Goal: Task Accomplishment & Management: Manage account settings

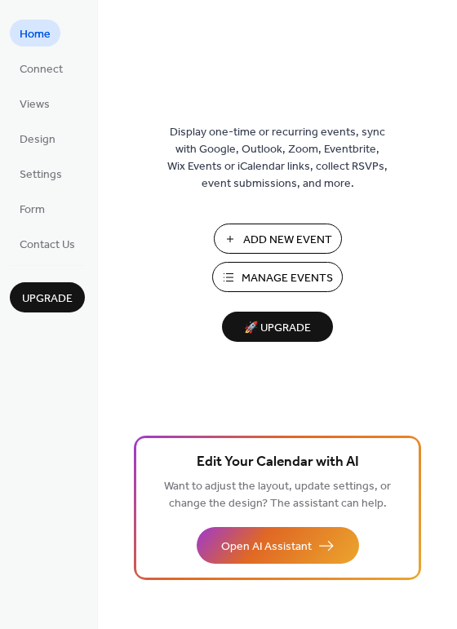
click at [270, 277] on span "Manage Events" at bounding box center [286, 278] width 91 height 17
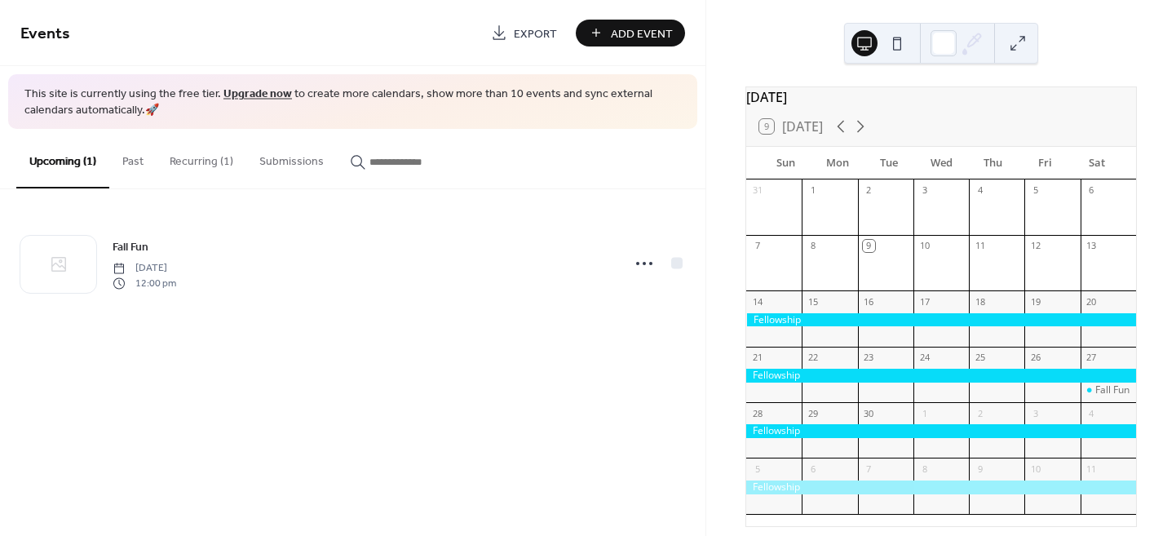
click at [193, 162] on button "Recurring (1)" at bounding box center [202, 158] width 90 height 58
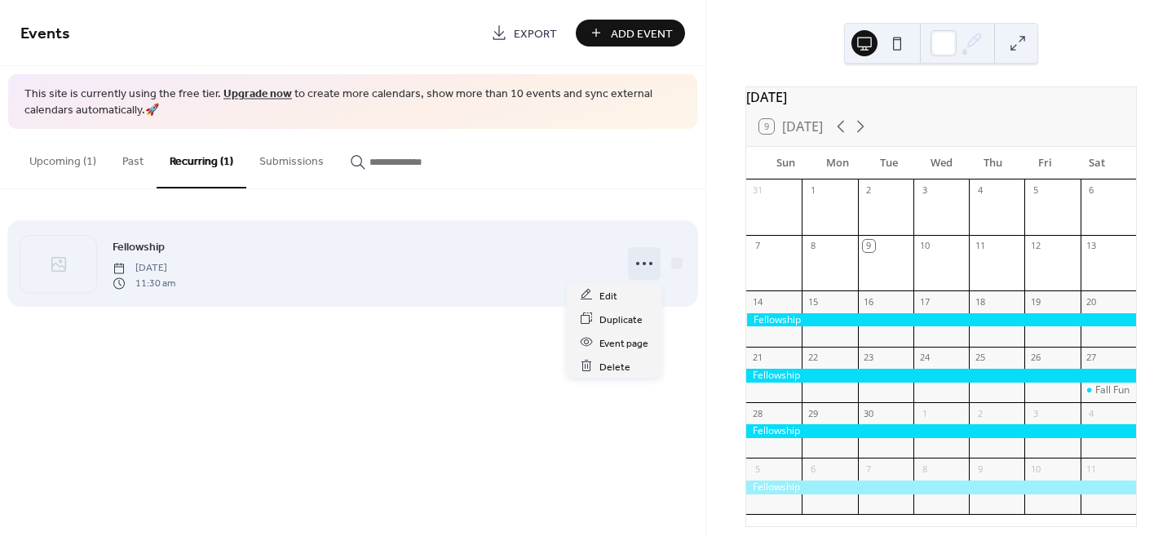
click at [643, 263] on icon at bounding box center [644, 263] width 26 height 26
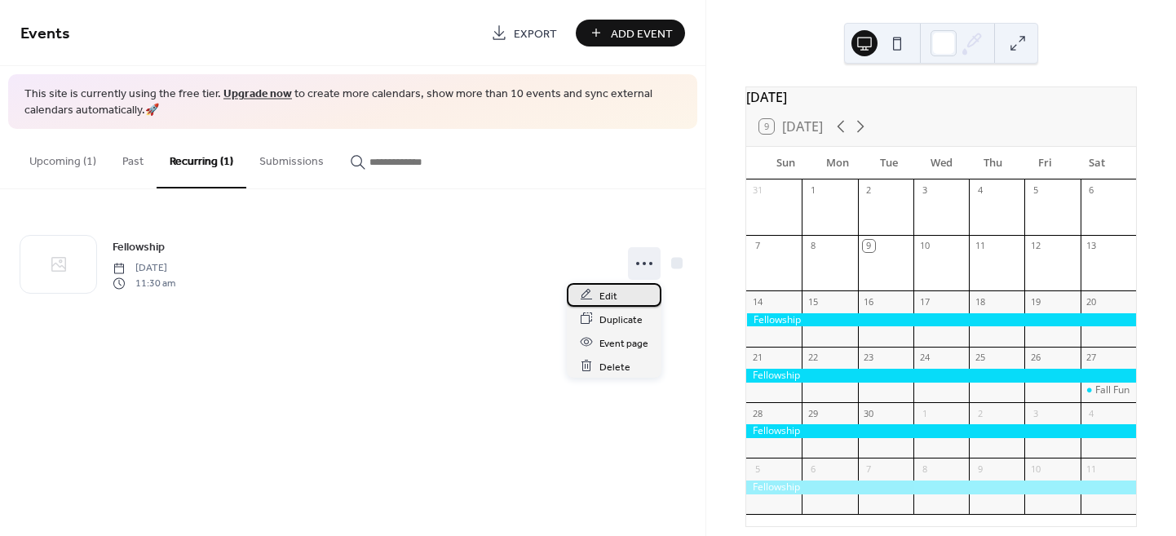
click at [607, 296] on span "Edit" at bounding box center [608, 295] width 18 height 17
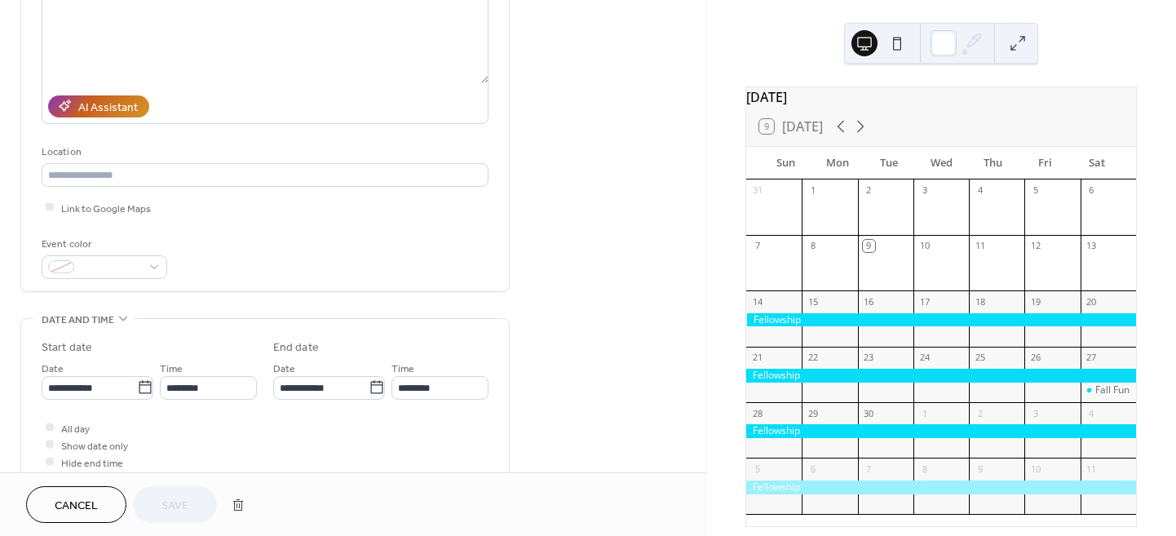
scroll to position [217, 0]
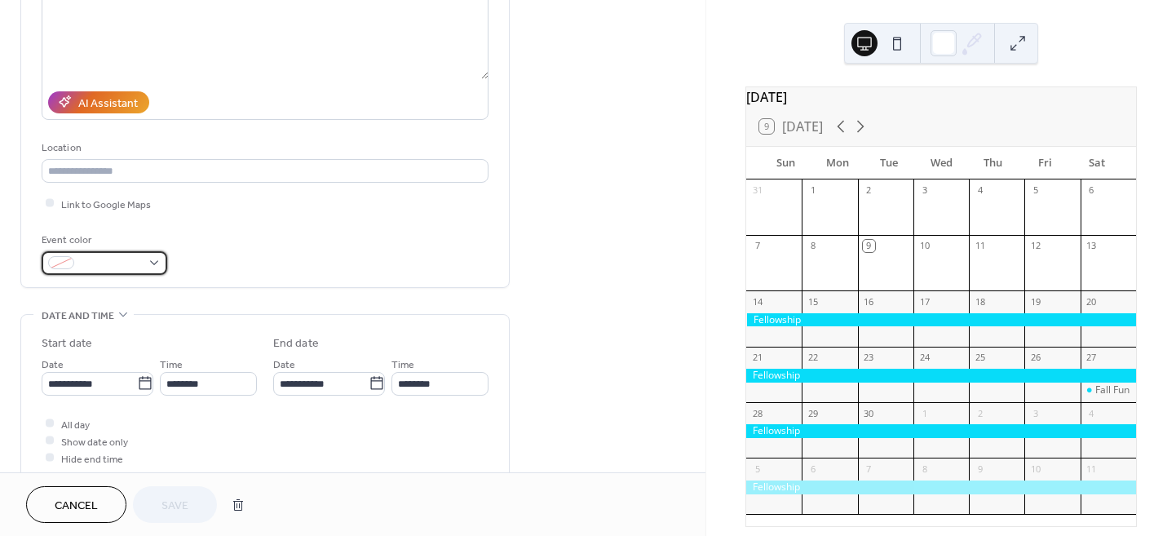
click at [147, 260] on div at bounding box center [105, 263] width 126 height 24
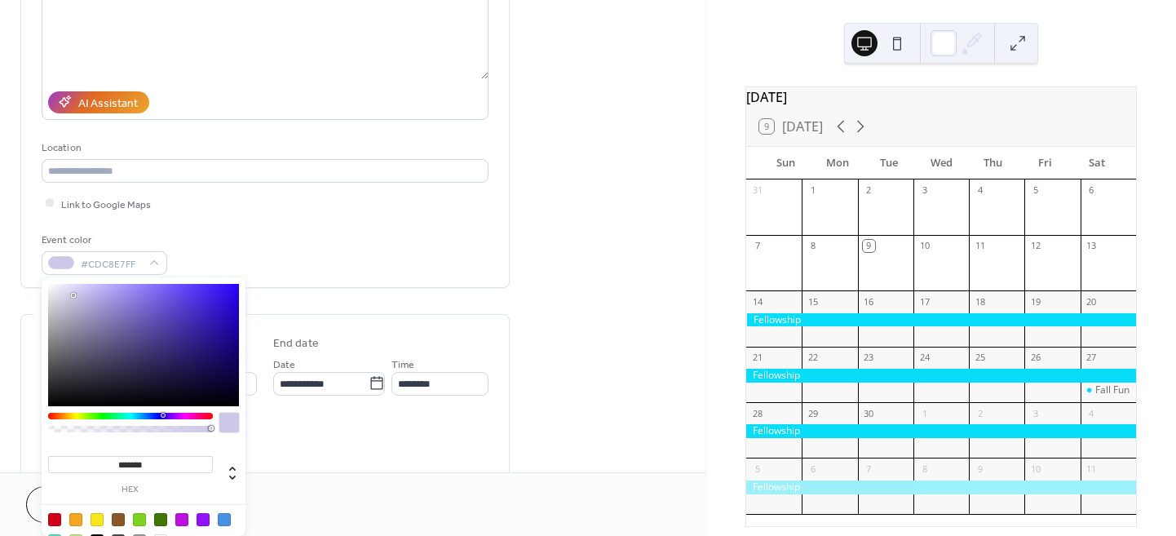
click at [73, 295] on div at bounding box center [143, 345] width 191 height 122
drag, startPoint x: 73, startPoint y: 295, endPoint x: 51, endPoint y: 284, distance: 25.5
click at [51, 284] on div at bounding box center [50, 283] width 3 height 3
click at [129, 414] on div at bounding box center [130, 416] width 165 height 7
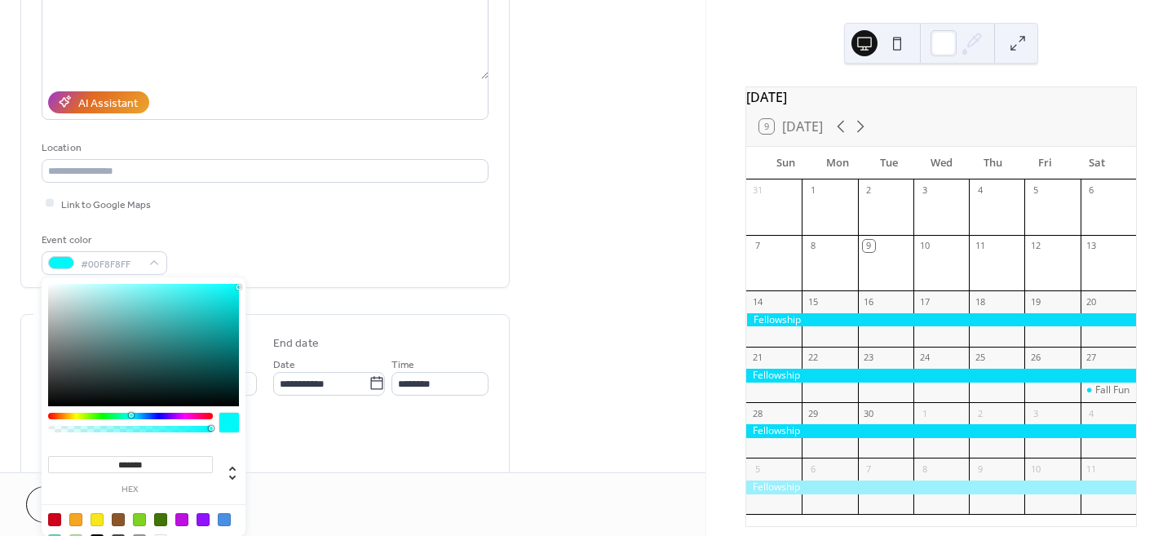
type input "*******"
drag, startPoint x: 189, startPoint y: 328, endPoint x: 240, endPoint y: 286, distance: 65.5
click at [239, 286] on div at bounding box center [143, 345] width 191 height 122
click at [286, 232] on div "Event color #00FAFAFF" at bounding box center [265, 253] width 447 height 43
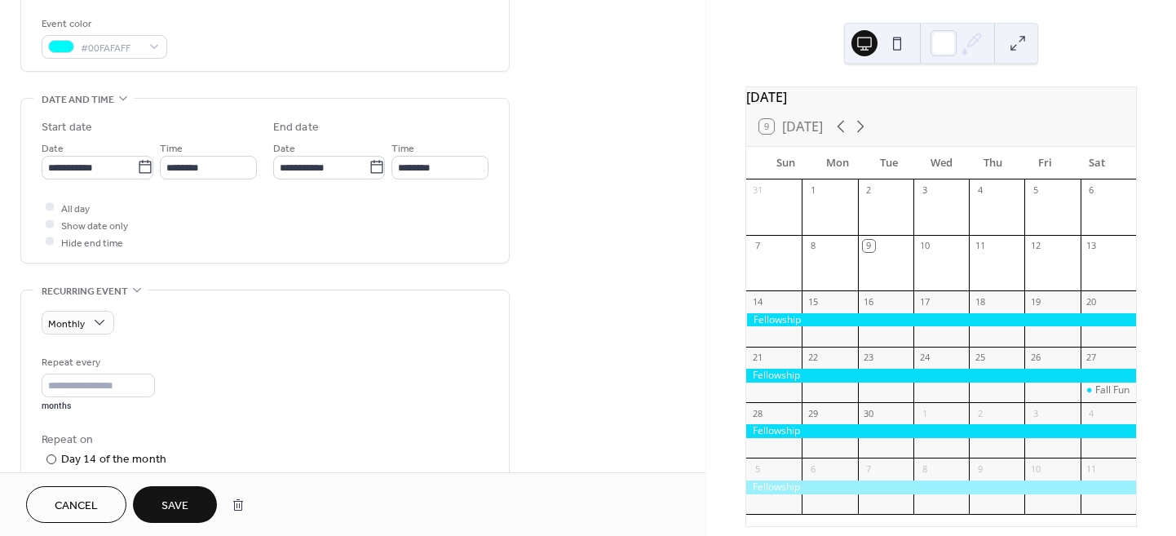
scroll to position [435, 0]
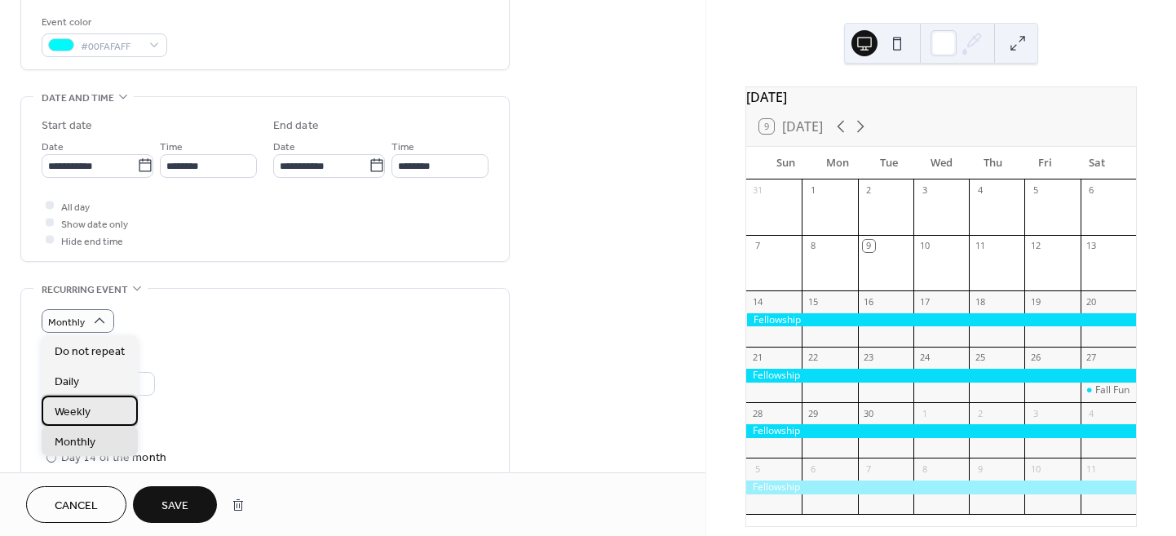
click at [86, 404] on span "Weekly" at bounding box center [73, 411] width 36 height 17
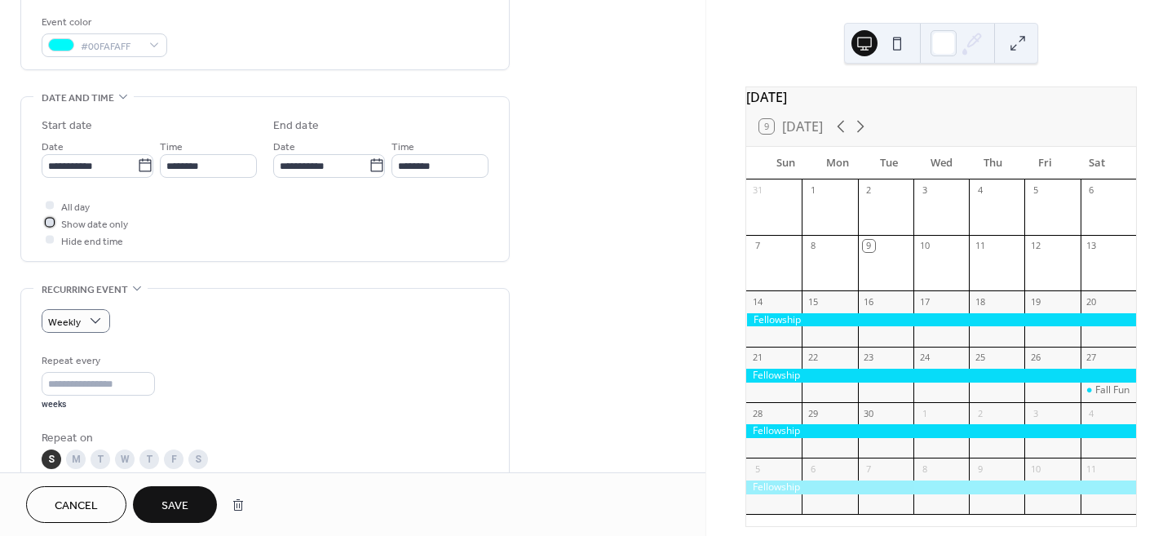
click at [49, 223] on div at bounding box center [50, 223] width 8 height 8
click at [49, 223] on icon at bounding box center [49, 222] width 5 height 5
click at [51, 239] on div at bounding box center [50, 240] width 8 height 8
click at [51, 239] on icon at bounding box center [49, 239] width 5 height 5
click at [50, 238] on div at bounding box center [50, 240] width 8 height 8
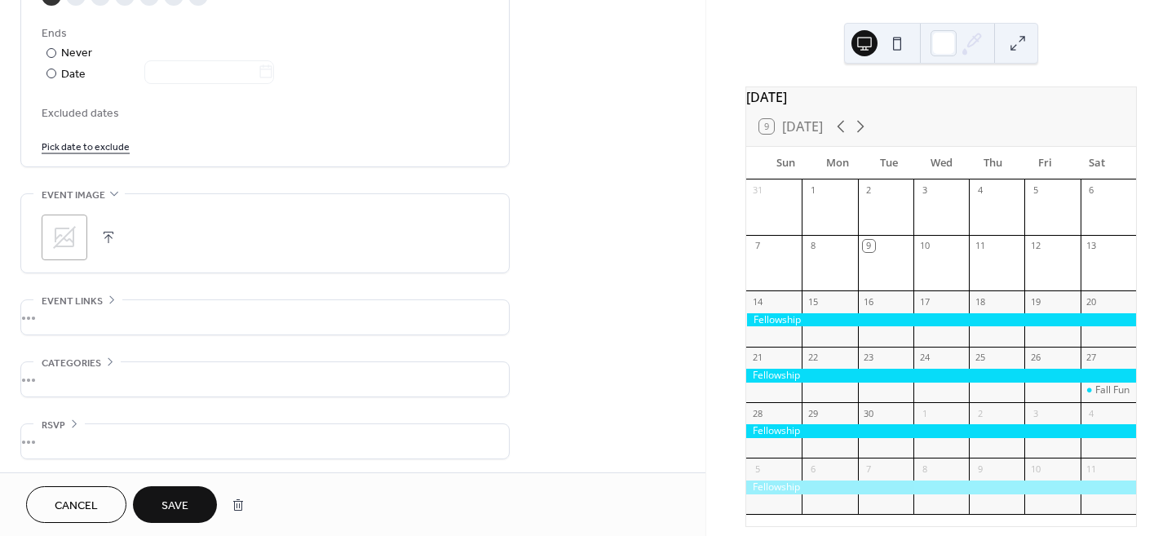
scroll to position [901, 0]
click at [60, 234] on icon at bounding box center [64, 234] width 26 height 26
click at [167, 501] on span "Save" at bounding box center [174, 505] width 27 height 17
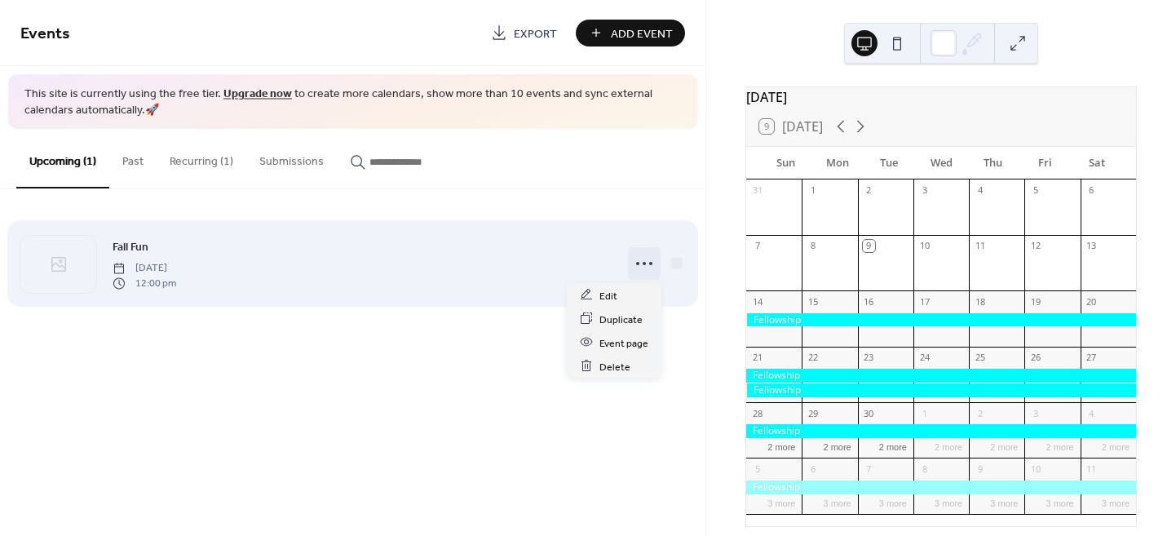
click at [643, 263] on icon at bounding box center [644, 263] width 26 height 26
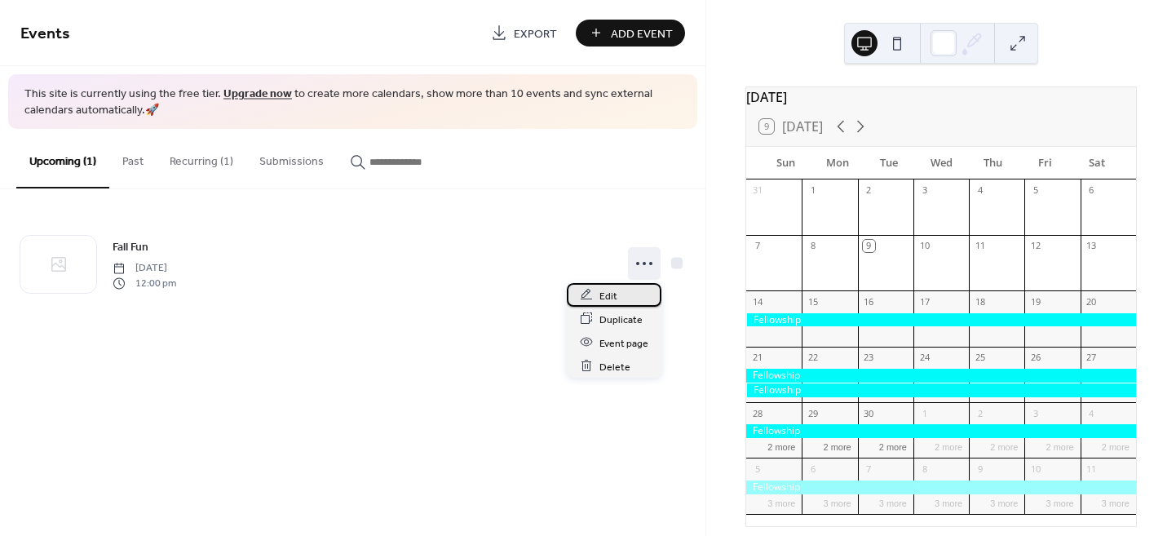
click at [613, 291] on span "Edit" at bounding box center [608, 295] width 18 height 17
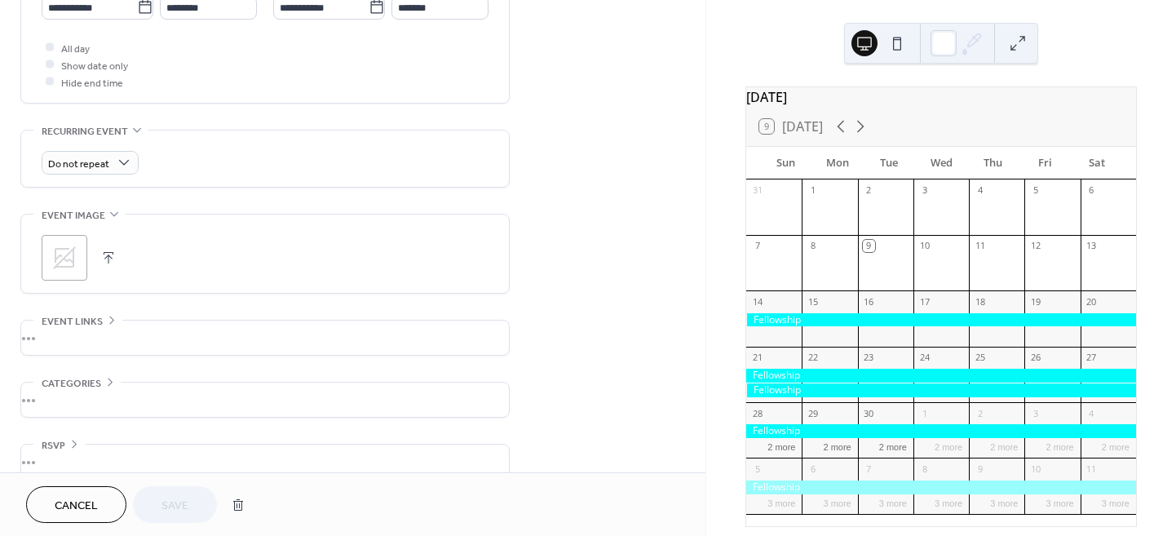
scroll to position [616, 0]
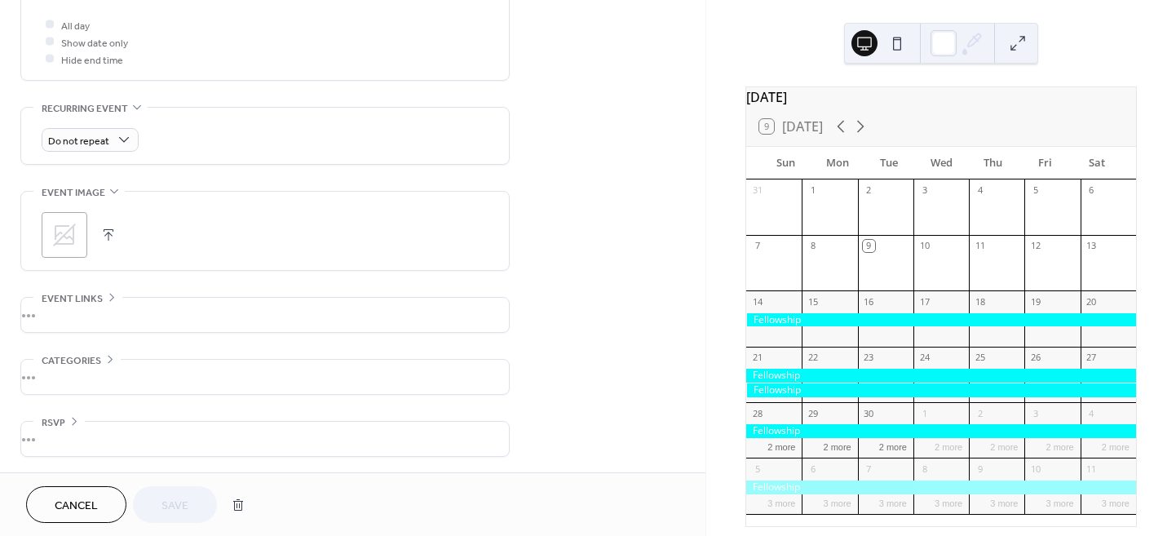
click at [96, 499] on span "Cancel" at bounding box center [76, 505] width 43 height 17
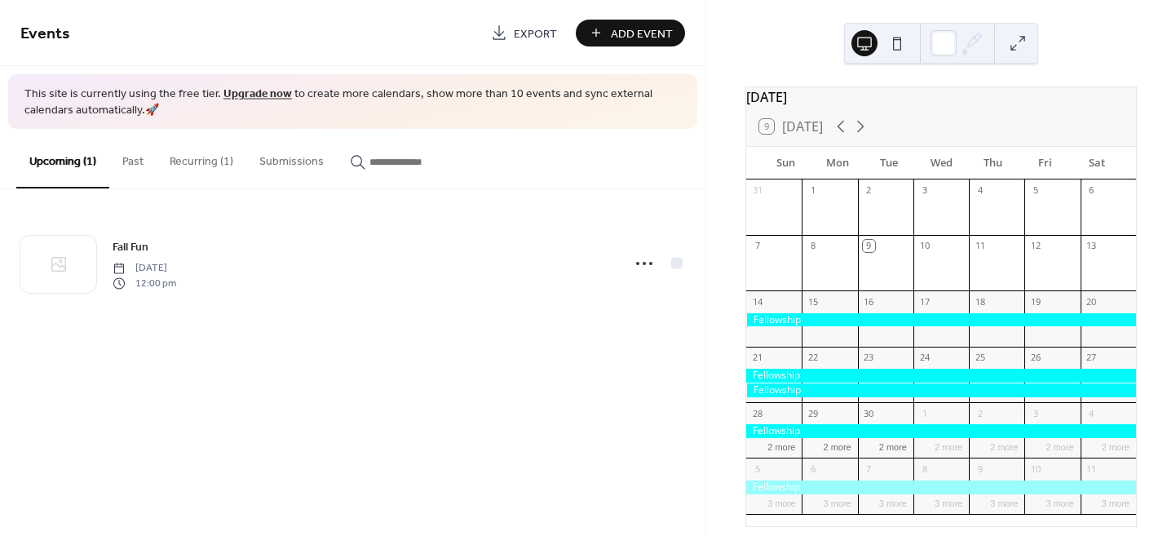
click at [216, 166] on button "Recurring (1)" at bounding box center [202, 158] width 90 height 58
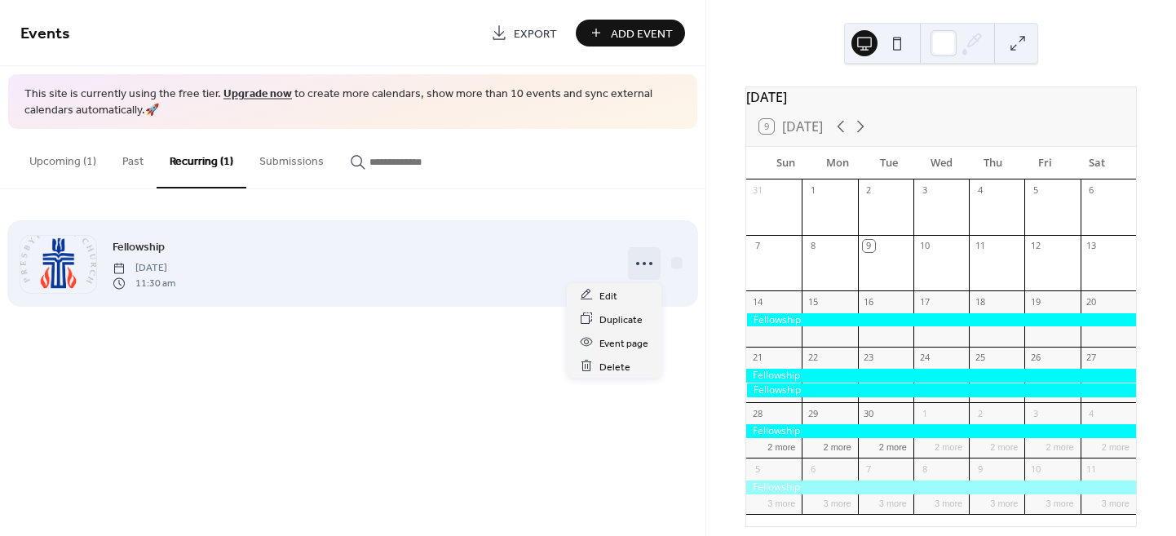
click at [644, 263] on circle at bounding box center [644, 263] width 3 height 3
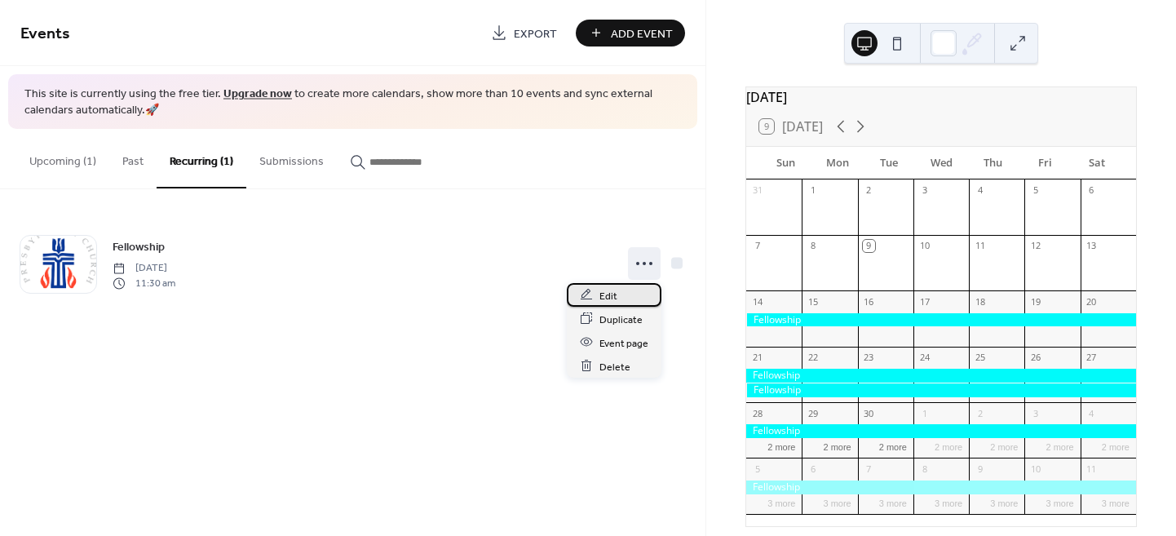
click at [613, 295] on span "Edit" at bounding box center [608, 295] width 18 height 17
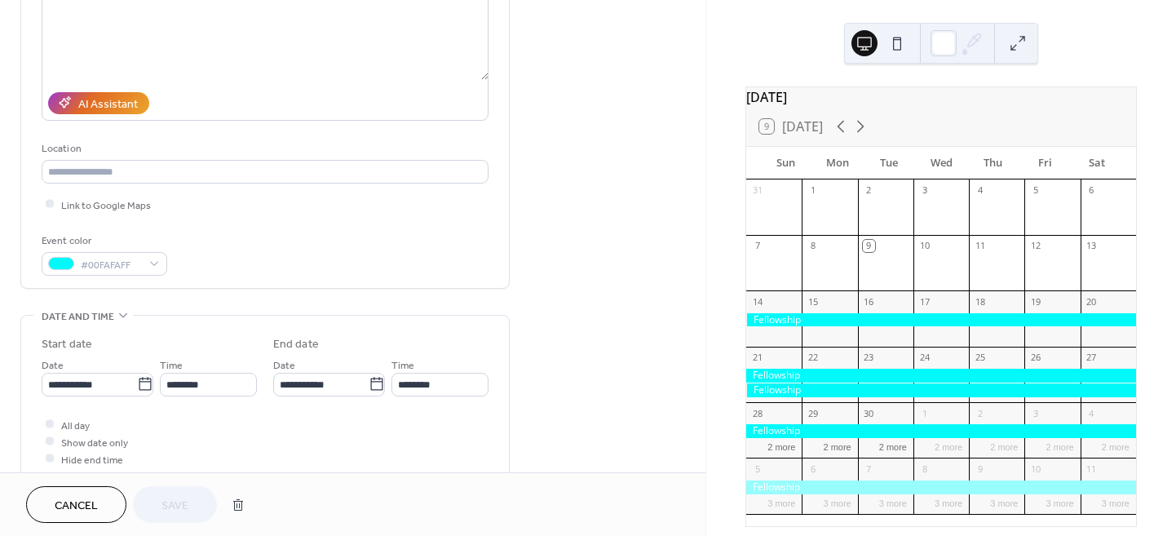
scroll to position [217, 0]
click at [51, 201] on div at bounding box center [50, 203] width 8 height 8
click at [51, 201] on icon at bounding box center [49, 203] width 5 height 5
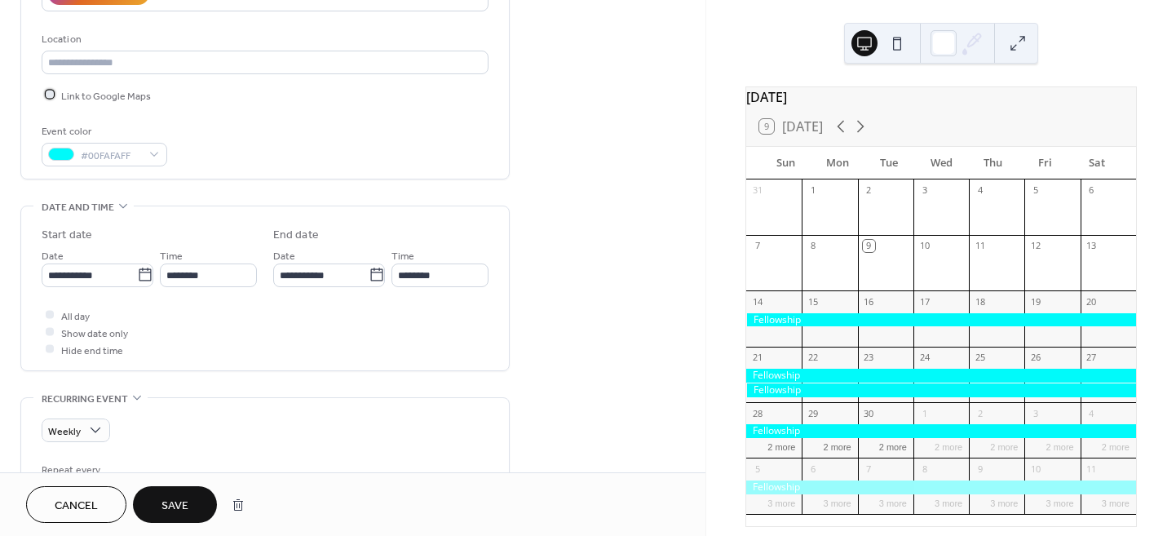
scroll to position [435, 0]
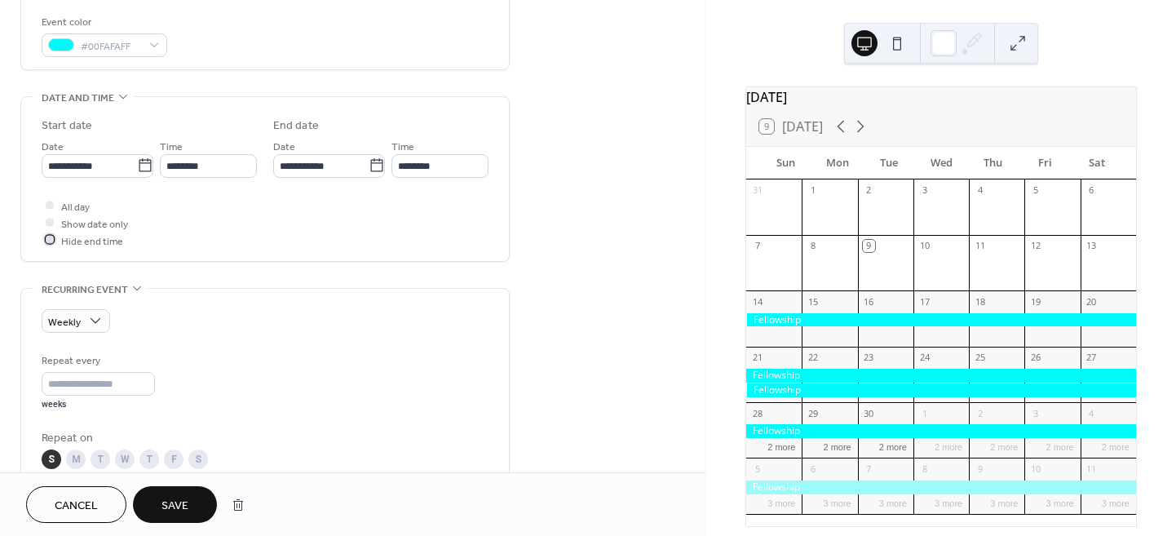
click at [48, 237] on icon at bounding box center [49, 239] width 5 height 5
click at [212, 227] on div "All day Show date only Hide end time" at bounding box center [265, 222] width 447 height 51
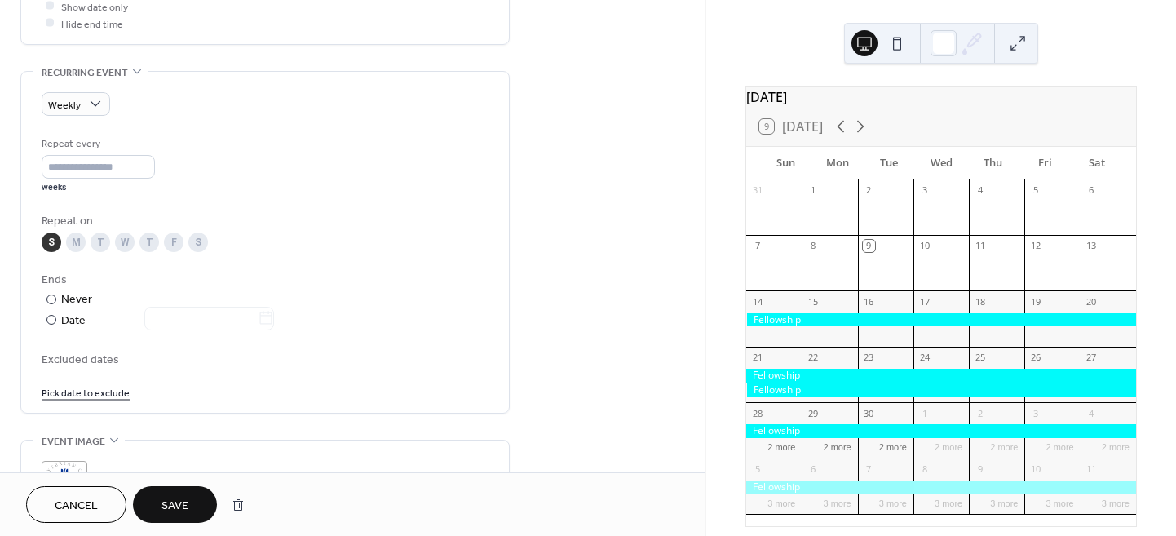
scroll to position [651, 0]
click at [50, 234] on div "S" at bounding box center [52, 242] width 20 height 20
click at [49, 316] on div at bounding box center [51, 320] width 10 height 10
click at [51, 296] on div at bounding box center [51, 299] width 10 height 10
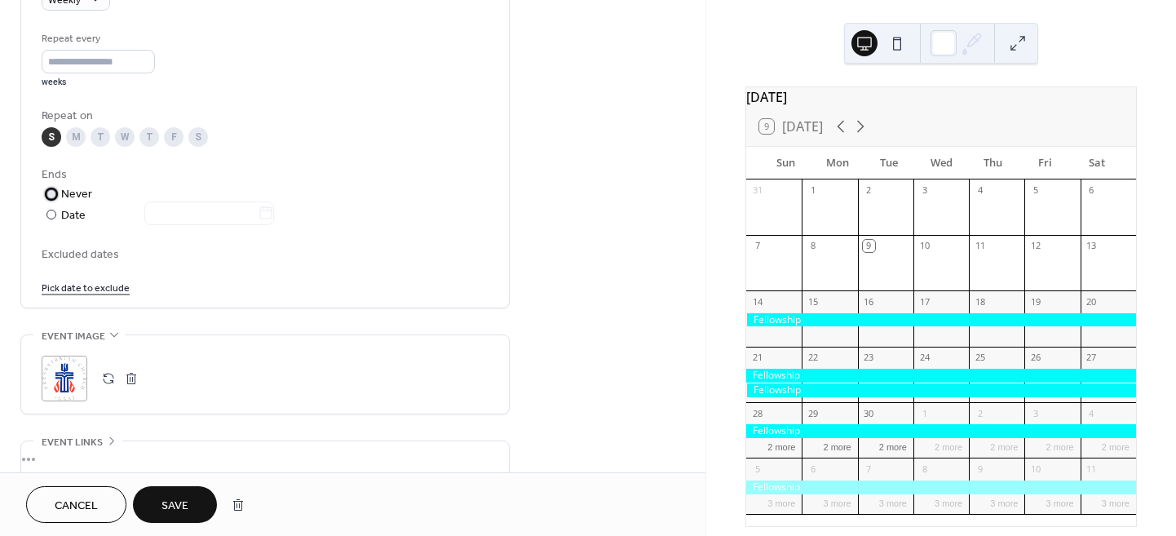
scroll to position [761, 0]
click at [104, 282] on link "Pick date to exclude" at bounding box center [86, 282] width 88 height 17
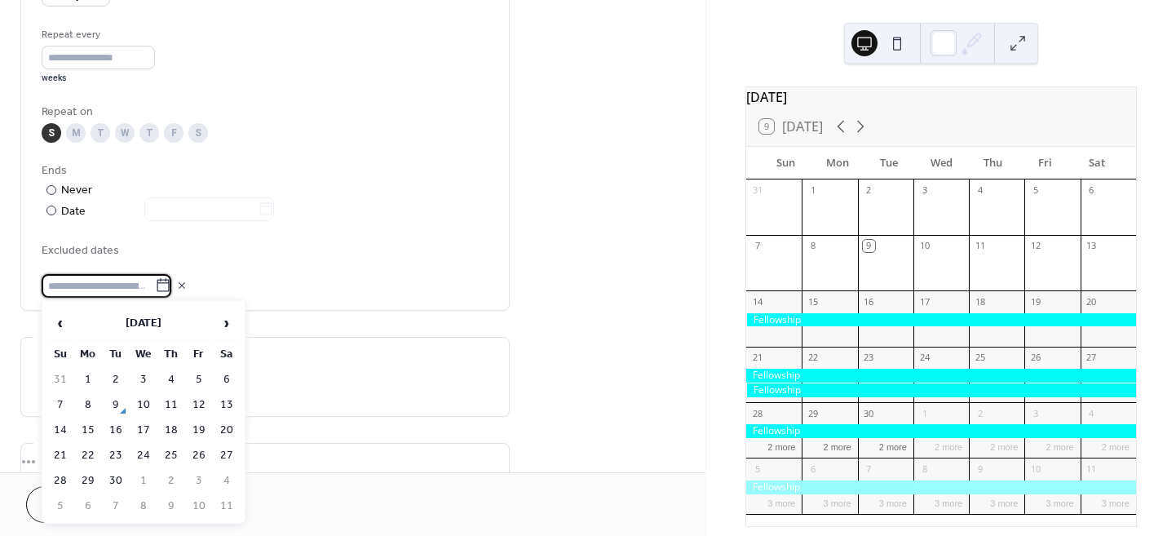
click at [267, 281] on div at bounding box center [265, 286] width 447 height 24
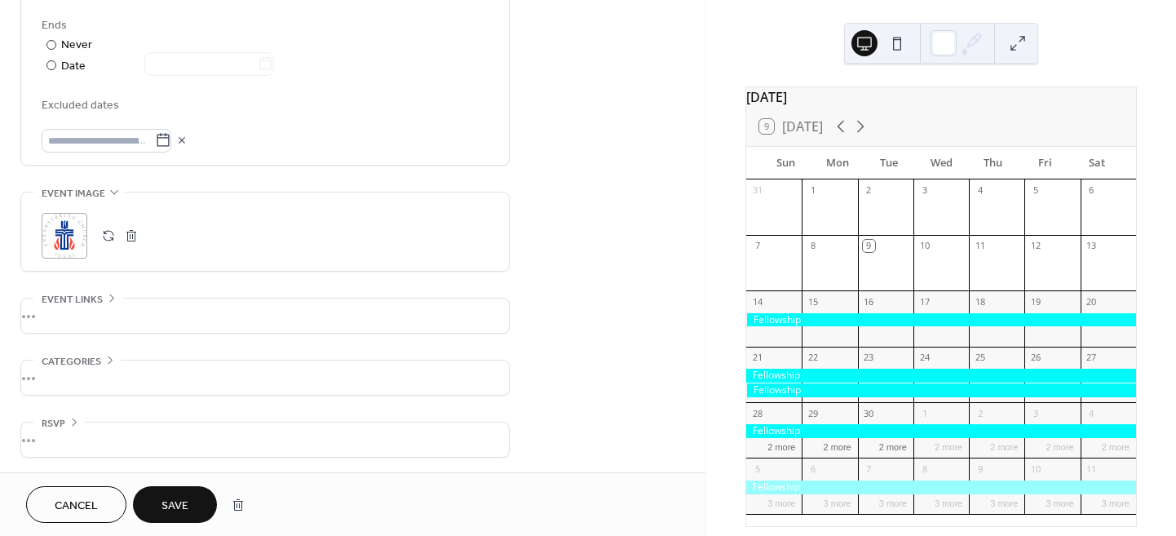
scroll to position [907, 0]
click at [223, 305] on div "•••" at bounding box center [265, 315] width 488 height 34
click at [223, 305] on div "URL Text to display Open in new tab" at bounding box center [265, 378] width 447 height 161
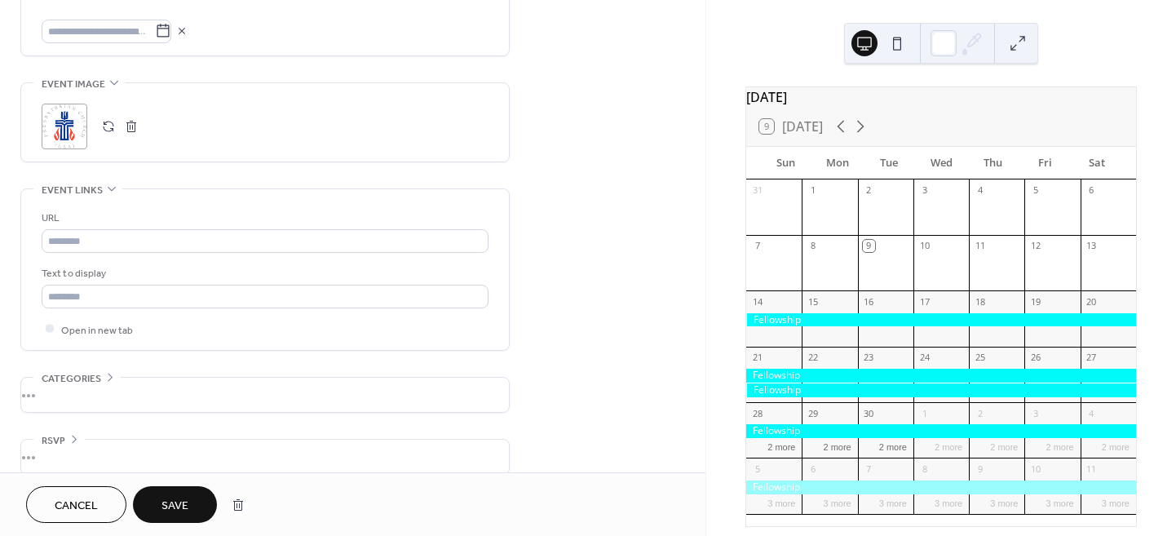
click at [359, 378] on div "•••" at bounding box center [265, 395] width 488 height 34
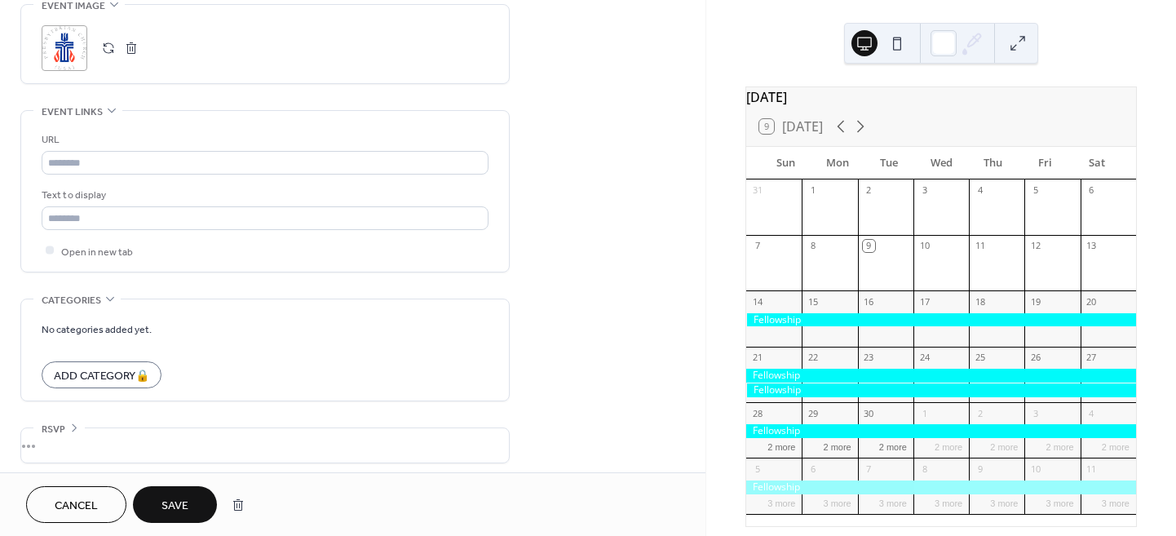
scroll to position [1100, 0]
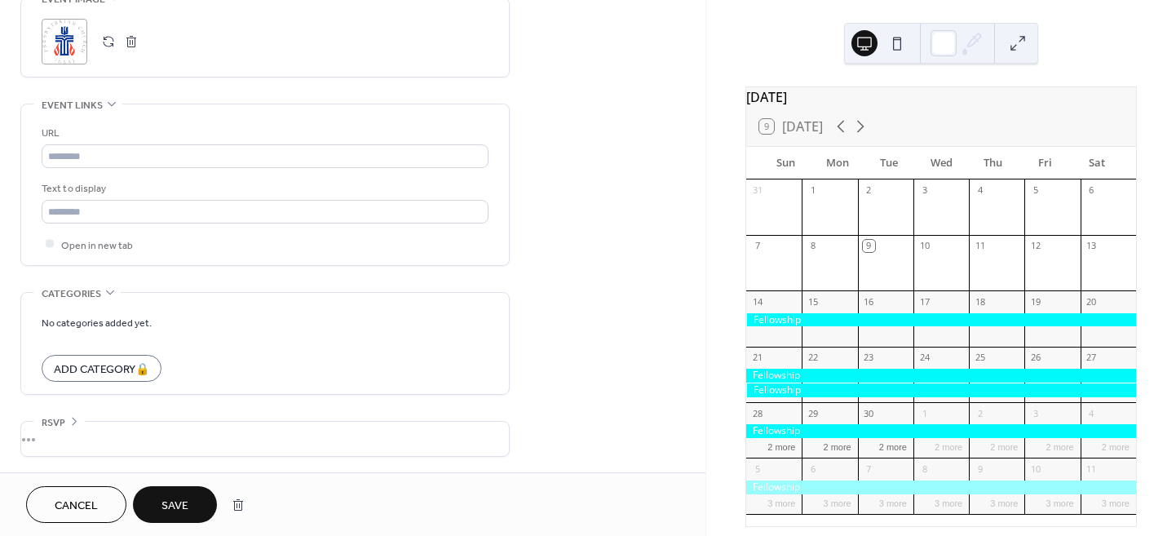
click at [332, 422] on div "•••" at bounding box center [265, 439] width 488 height 34
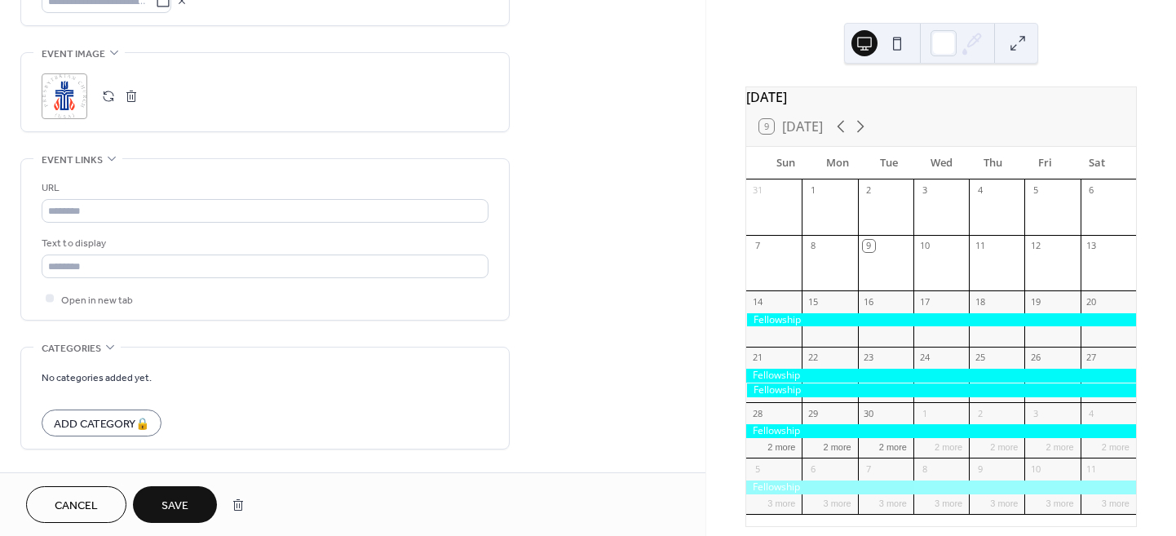
scroll to position [1043, 0]
click at [189, 505] on button "Save" at bounding box center [175, 504] width 84 height 37
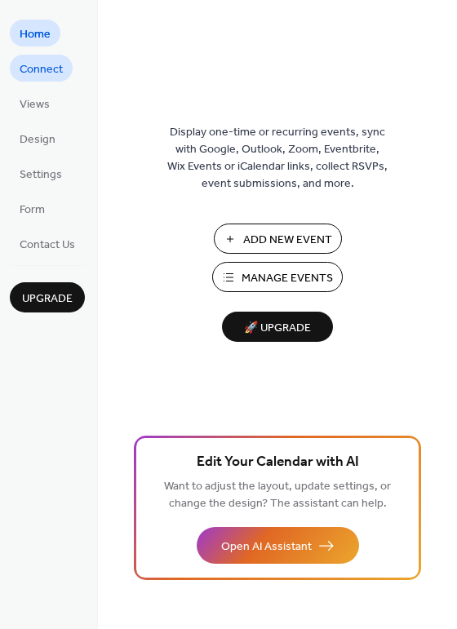
click at [53, 71] on span "Connect" at bounding box center [41, 69] width 43 height 17
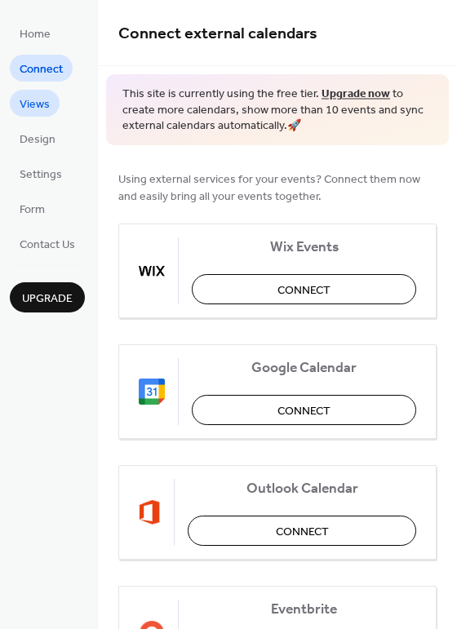
click at [39, 109] on span "Views" at bounding box center [35, 104] width 30 height 17
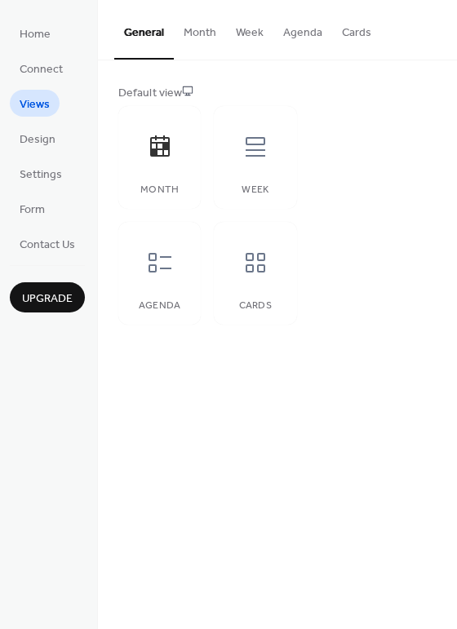
click at [205, 33] on button "Month" at bounding box center [200, 29] width 52 height 58
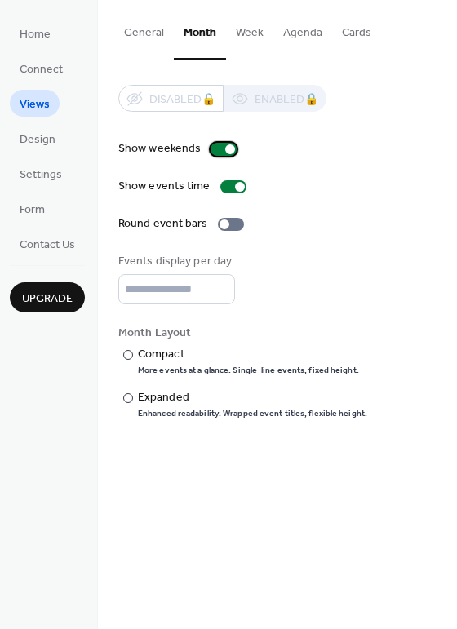
click at [213, 150] on div at bounding box center [223, 149] width 26 height 13
click at [223, 149] on div at bounding box center [223, 149] width 26 height 13
click at [232, 224] on div at bounding box center [231, 224] width 26 height 13
click at [219, 225] on div at bounding box center [231, 224] width 26 height 13
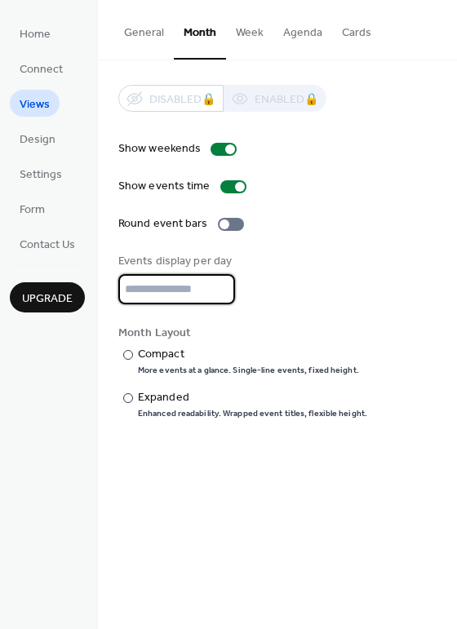
click at [216, 283] on input "*" at bounding box center [176, 289] width 117 height 30
type input "*"
click at [218, 294] on input "*" at bounding box center [176, 289] width 117 height 30
click at [275, 304] on div "Show weekends Show events time Round event bars Events display per day * Month …" at bounding box center [277, 279] width 318 height 279
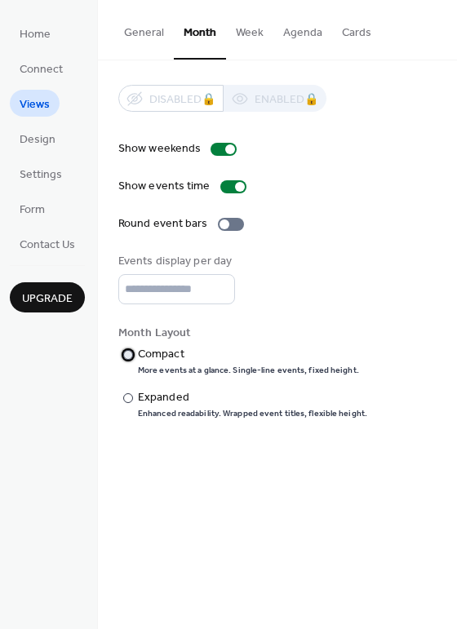
click at [130, 352] on div at bounding box center [128, 355] width 10 height 10
click at [128, 394] on div at bounding box center [128, 398] width 10 height 10
click at [248, 29] on button "Week" at bounding box center [249, 29] width 47 height 58
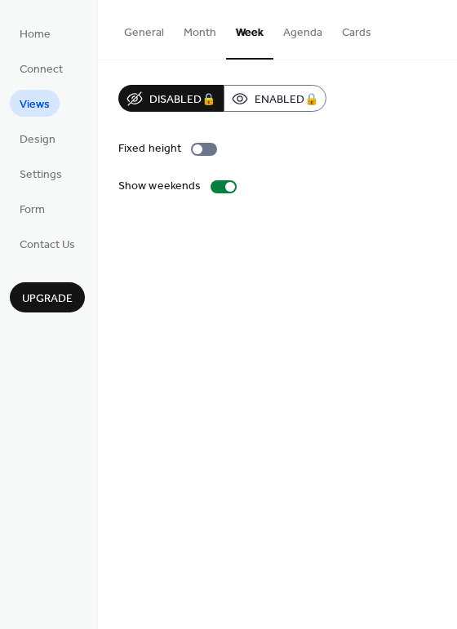
click at [289, 33] on button "Agenda" at bounding box center [302, 29] width 59 height 58
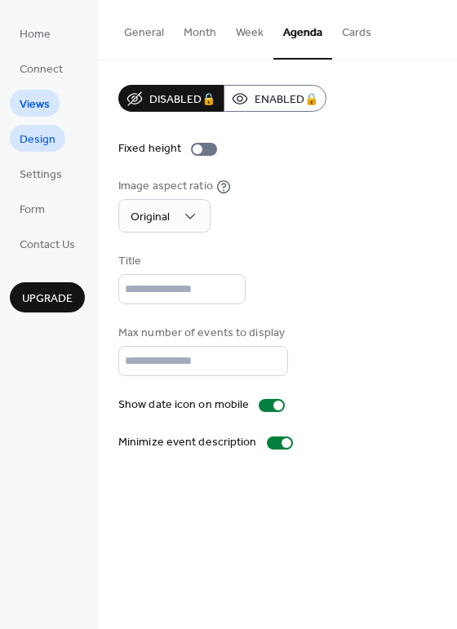
click at [33, 136] on span "Design" at bounding box center [38, 139] width 36 height 17
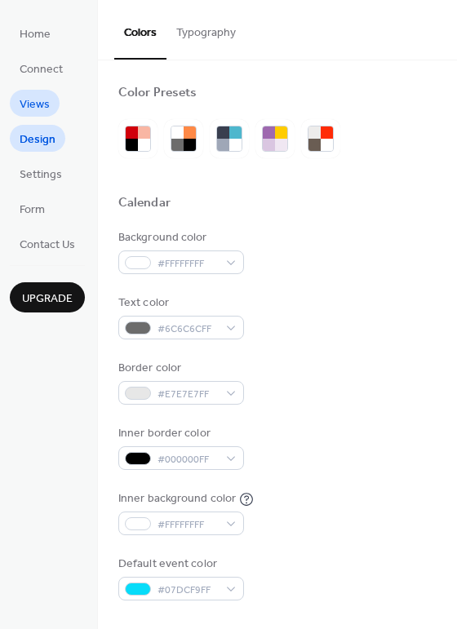
click at [43, 109] on span "Views" at bounding box center [35, 104] width 30 height 17
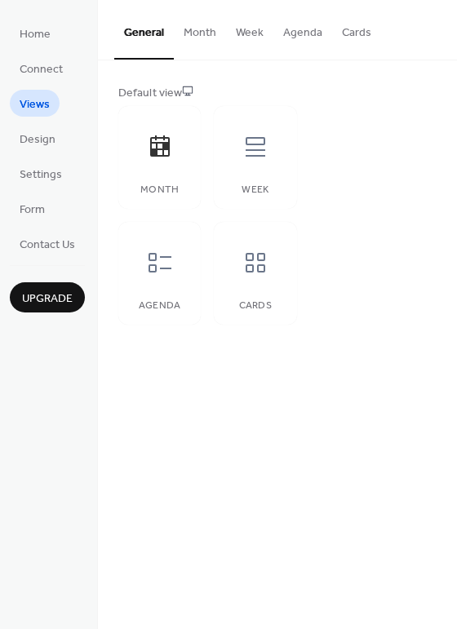
click at [196, 33] on button "Month" at bounding box center [200, 29] width 52 height 58
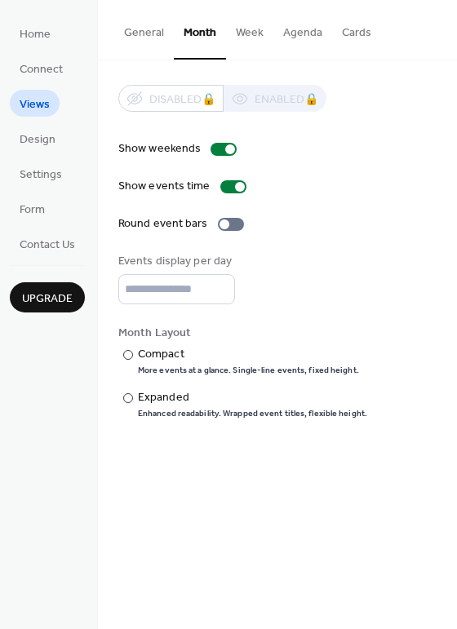
click at [310, 32] on button "Agenda" at bounding box center [302, 29] width 59 height 58
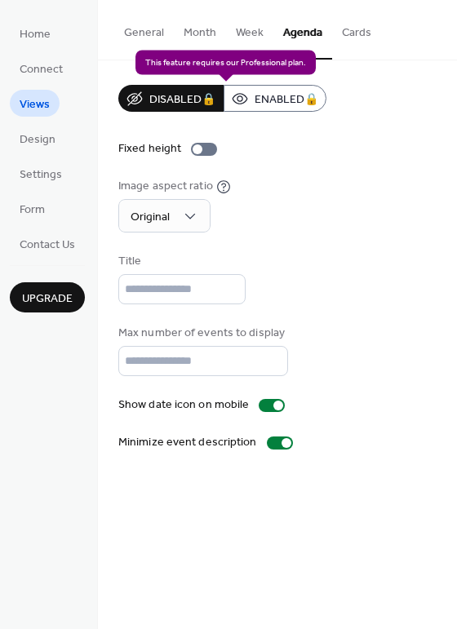
click at [276, 99] on div "Disabled 🔒 Enabled 🔒" at bounding box center [222, 98] width 208 height 27
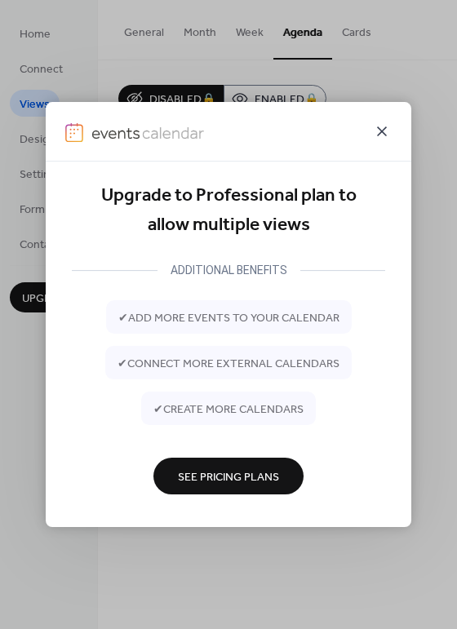
click at [375, 131] on icon at bounding box center [382, 131] width 20 height 20
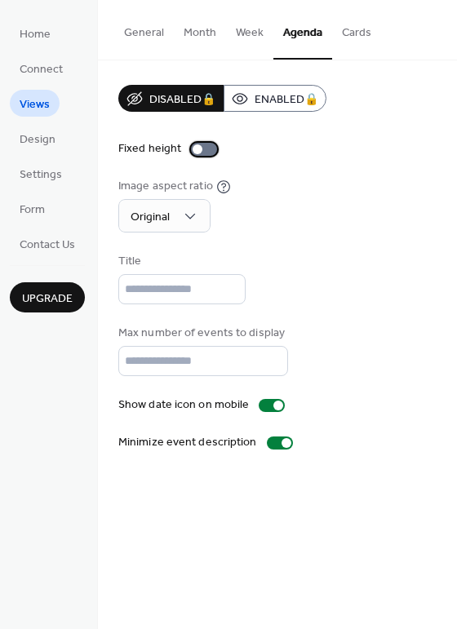
click at [209, 152] on div at bounding box center [204, 149] width 26 height 13
click at [191, 149] on div at bounding box center [204, 149] width 26 height 13
click at [30, 143] on span "Design" at bounding box center [38, 139] width 36 height 17
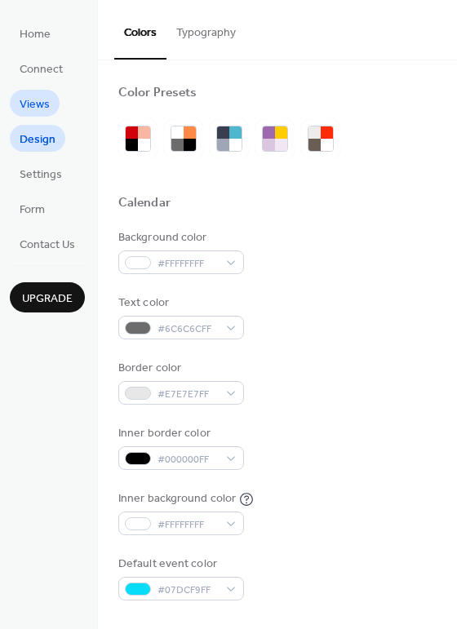
click at [42, 108] on span "Views" at bounding box center [35, 104] width 30 height 17
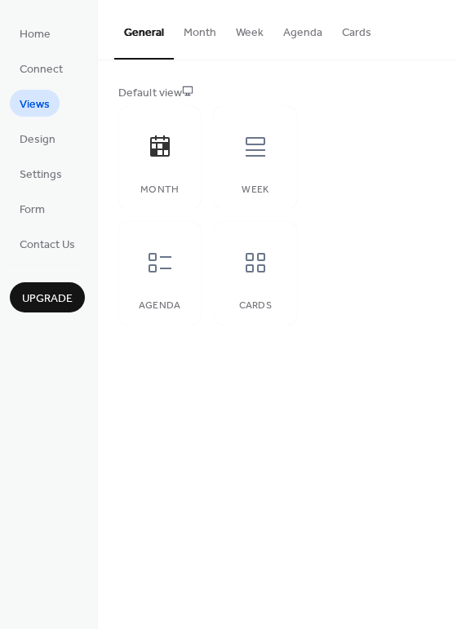
click at [298, 32] on button "Agenda" at bounding box center [302, 29] width 59 height 58
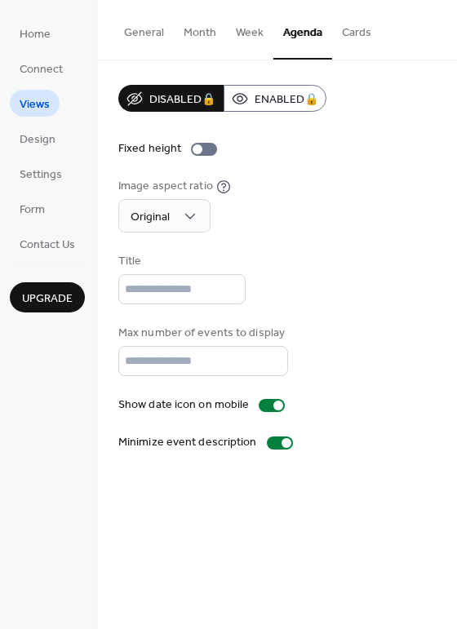
click at [342, 39] on button "Cards" at bounding box center [356, 29] width 49 height 58
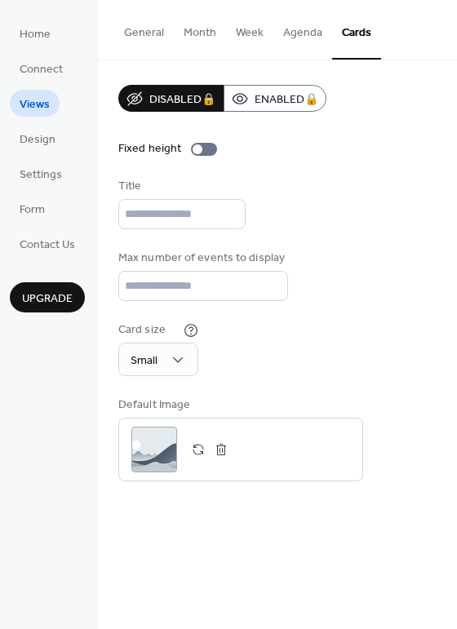
click at [301, 38] on button "Agenda" at bounding box center [302, 29] width 59 height 58
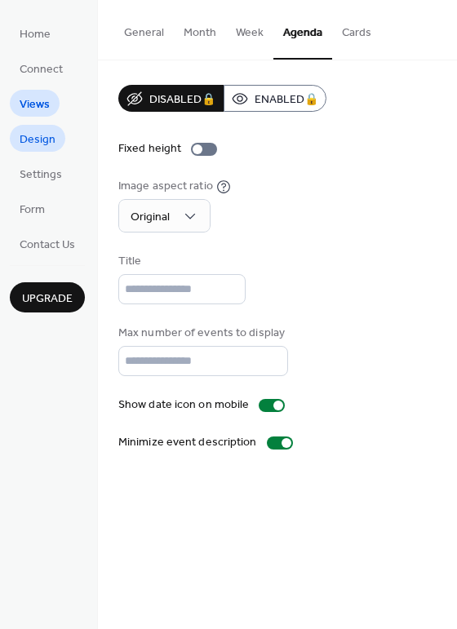
click at [41, 142] on span "Design" at bounding box center [38, 139] width 36 height 17
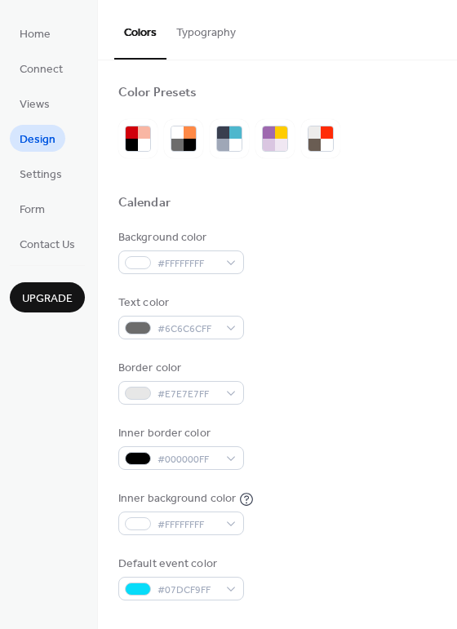
click at [204, 35] on button "Typography" at bounding box center [205, 29] width 79 height 58
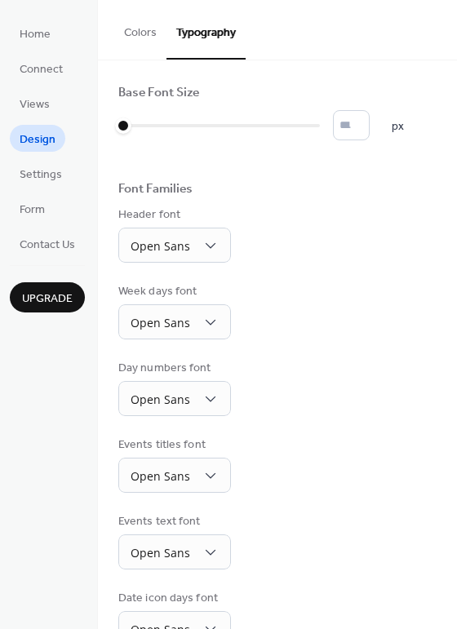
click at [143, 38] on button "Colors" at bounding box center [140, 29] width 52 height 58
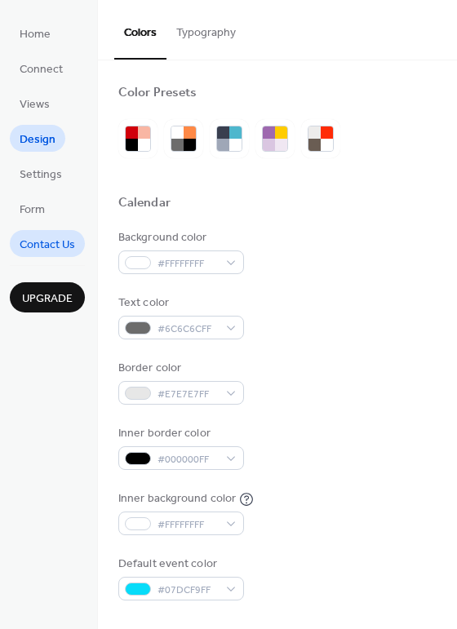
click at [52, 252] on span "Contact Us" at bounding box center [47, 244] width 55 height 17
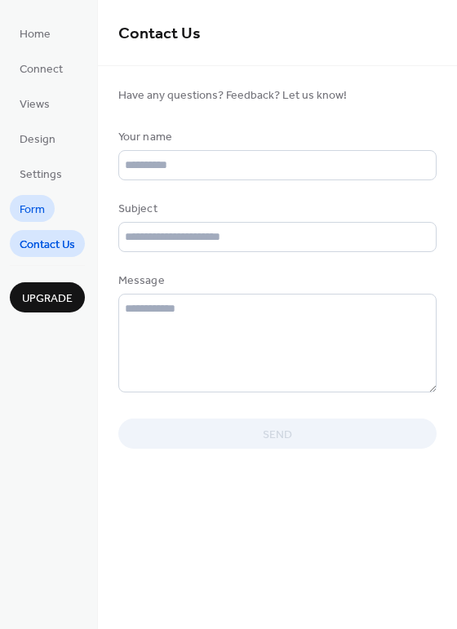
click at [43, 209] on span "Form" at bounding box center [32, 209] width 25 height 17
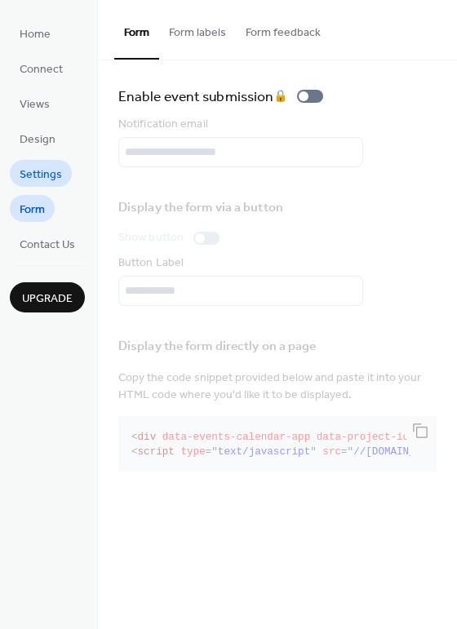
click at [51, 178] on span "Settings" at bounding box center [41, 174] width 42 height 17
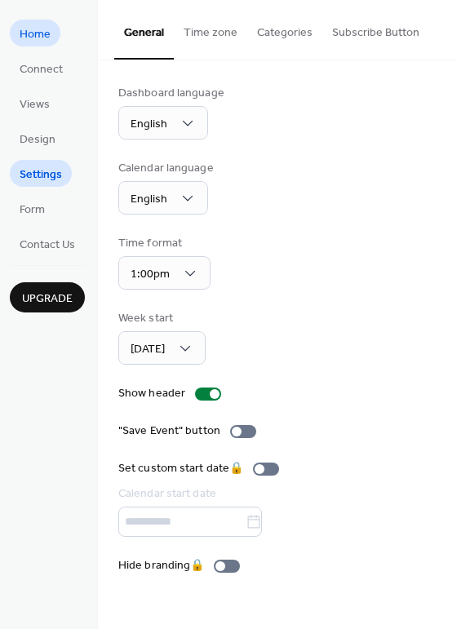
click at [41, 33] on span "Home" at bounding box center [35, 34] width 31 height 17
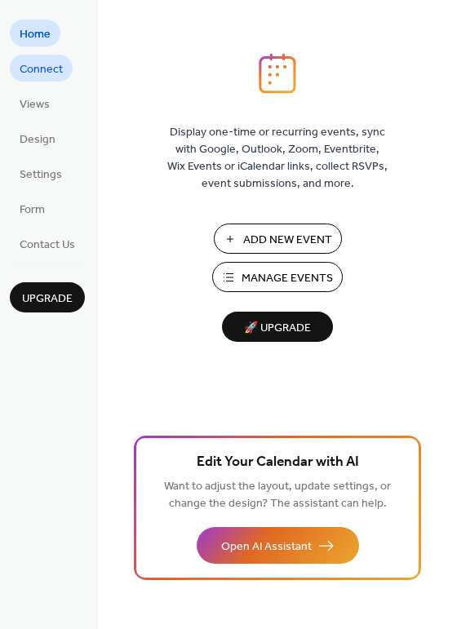
click at [55, 74] on span "Connect" at bounding box center [41, 69] width 43 height 17
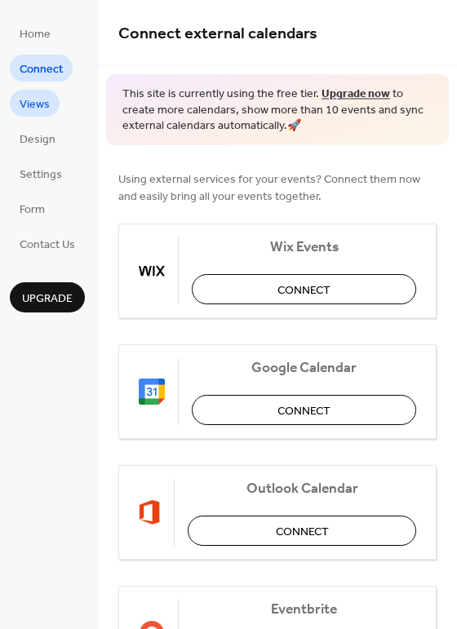
click at [42, 111] on span "Views" at bounding box center [35, 104] width 30 height 17
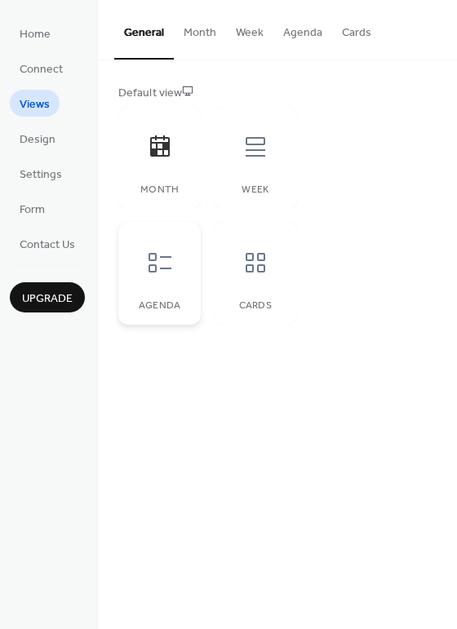
click at [155, 267] on icon at bounding box center [159, 263] width 23 height 20
click at [36, 144] on span "Design" at bounding box center [38, 139] width 36 height 17
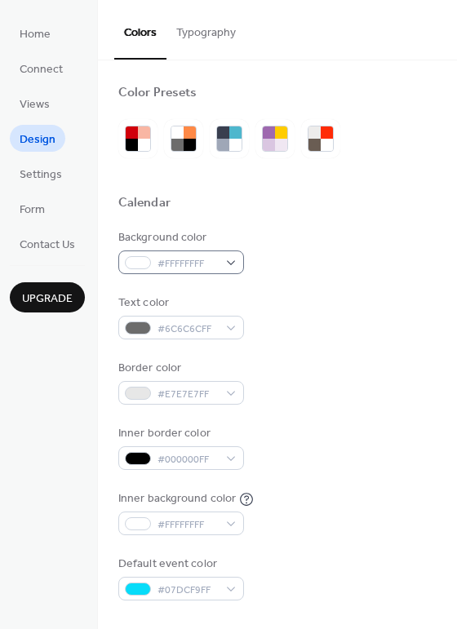
scroll to position [108, 0]
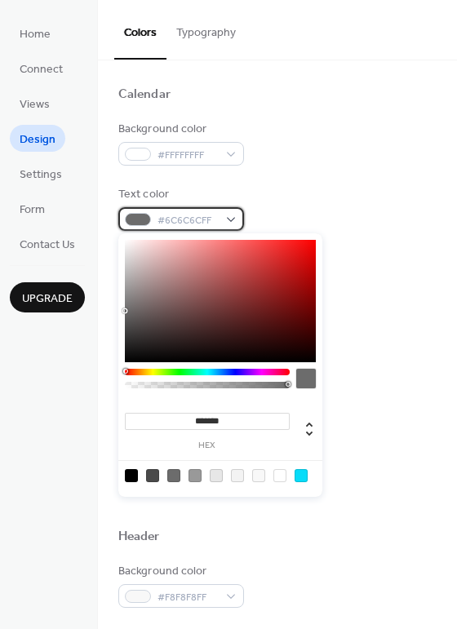
click at [143, 219] on div at bounding box center [138, 219] width 26 height 13
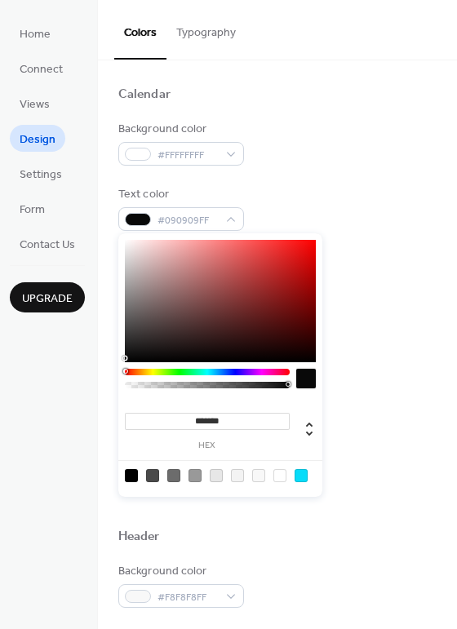
type input "*******"
drag, startPoint x: 125, startPoint y: 309, endPoint x: 126, endPoint y: 359, distance: 49.7
click at [126, 359] on div at bounding box center [124, 358] width 3 height 3
click at [355, 171] on div "Background color #FFFFFFFF Text color #070707FF Border color #E7E7E7FF Inner bo…" at bounding box center [277, 306] width 318 height 371
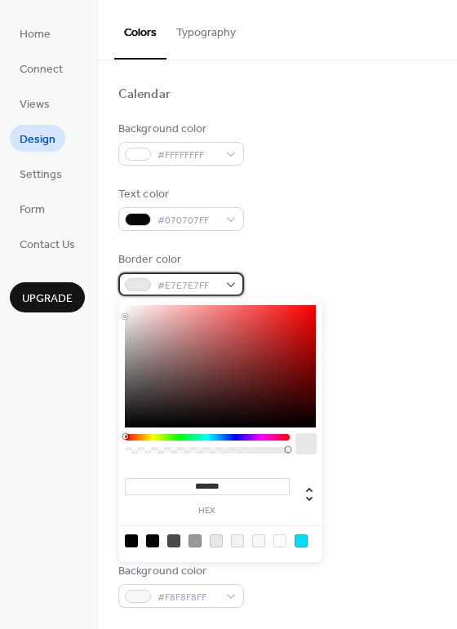
click at [133, 285] on div at bounding box center [138, 284] width 26 height 13
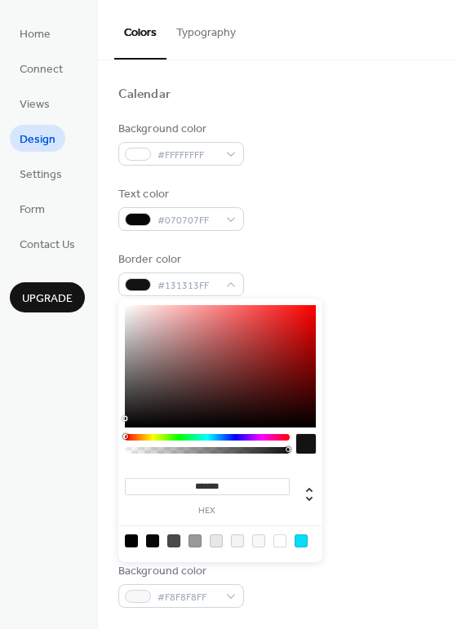
type input "*******"
drag, startPoint x: 130, startPoint y: 344, endPoint x: 120, endPoint y: 431, distance: 87.9
click at [120, 431] on div "******* hex" at bounding box center [220, 429] width 204 height 263
click at [347, 251] on div "Border color #000000FF" at bounding box center [277, 273] width 318 height 45
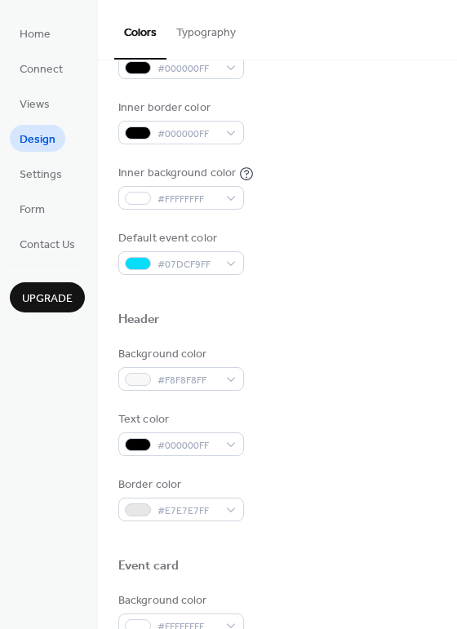
scroll to position [325, 0]
click at [144, 201] on div at bounding box center [138, 198] width 26 height 13
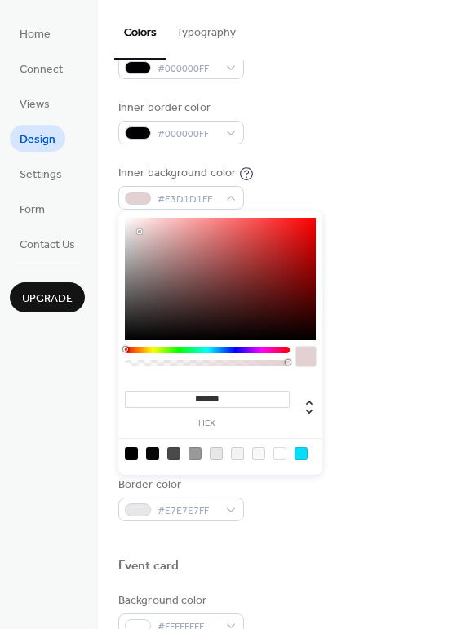
click at [139, 232] on div at bounding box center [220, 279] width 191 height 122
drag, startPoint x: 139, startPoint y: 251, endPoint x: 139, endPoint y: 289, distance: 37.5
click at [139, 289] on div at bounding box center [220, 279] width 191 height 122
type input "*******"
drag, startPoint x: 139, startPoint y: 289, endPoint x: 128, endPoint y: 346, distance: 58.1
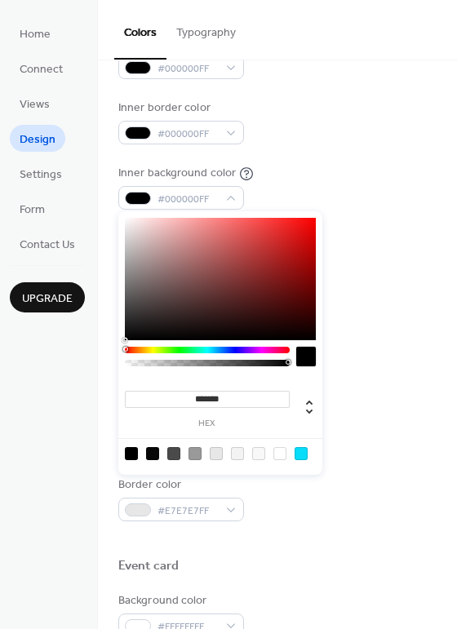
click at [129, 348] on div "******* hex" at bounding box center [220, 342] width 204 height 263
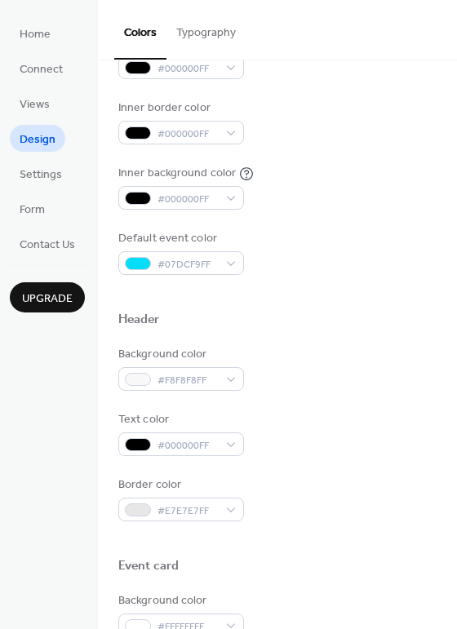
click at [306, 142] on div "Inner border color #000000FF" at bounding box center [277, 121] width 318 height 45
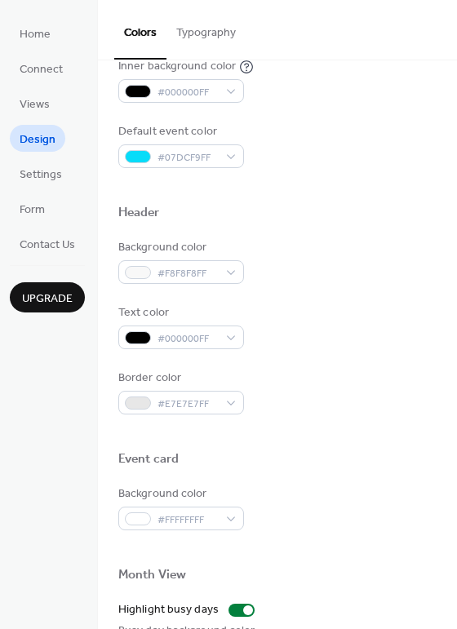
scroll to position [435, 0]
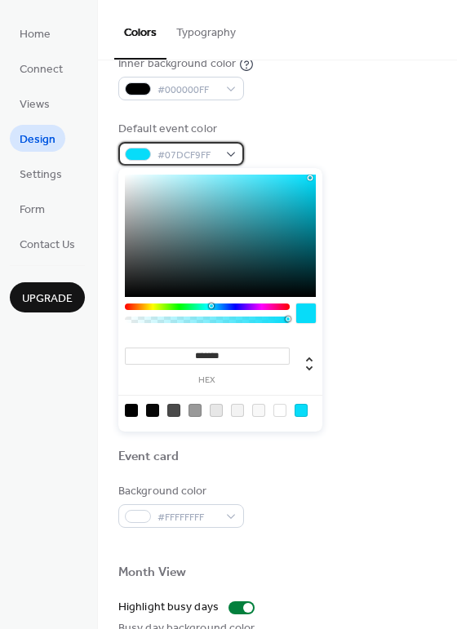
click at [148, 152] on div at bounding box center [138, 154] width 26 height 13
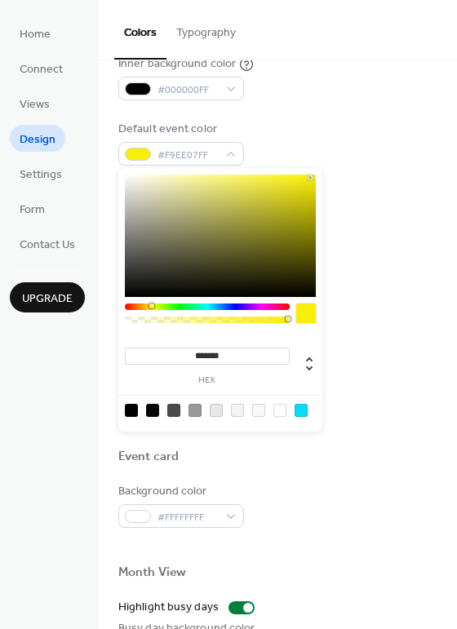
click at [151, 303] on div at bounding box center [207, 306] width 165 height 7
click at [196, 305] on div at bounding box center [207, 306] width 165 height 7
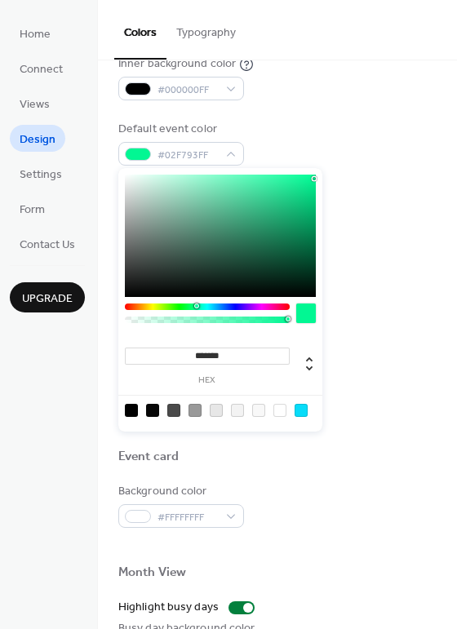
type input "*******"
drag, startPoint x: 272, startPoint y: 207, endPoint x: 319, endPoint y: 174, distance: 57.9
click at [319, 174] on div "******* hex" at bounding box center [220, 299] width 204 height 263
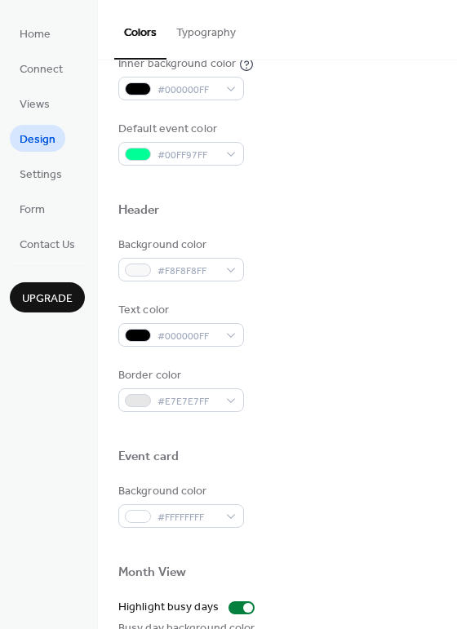
click at [411, 196] on div at bounding box center [277, 184] width 318 height 37
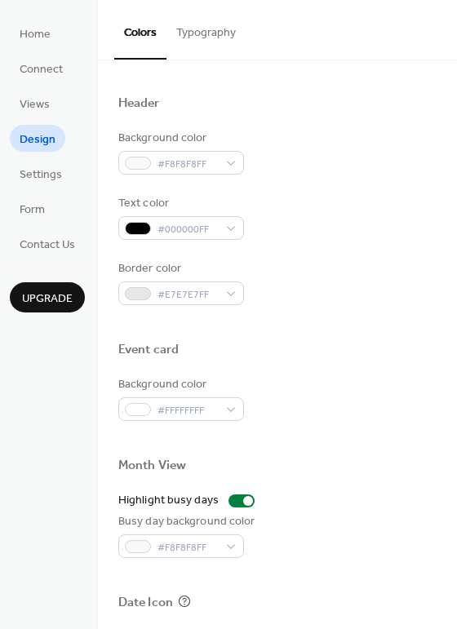
scroll to position [543, 0]
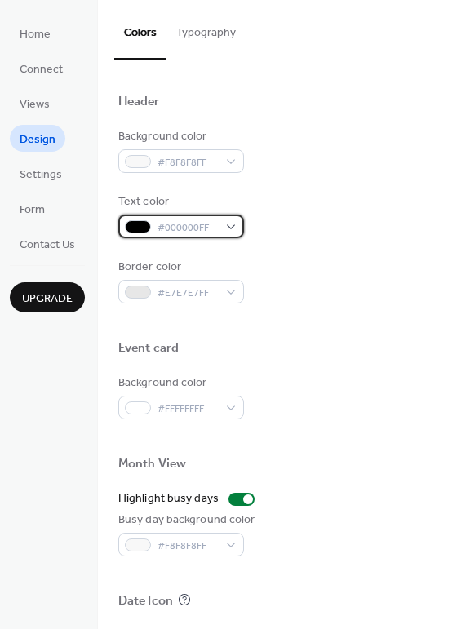
click at [152, 230] on div "#000000FF" at bounding box center [181, 226] width 126 height 24
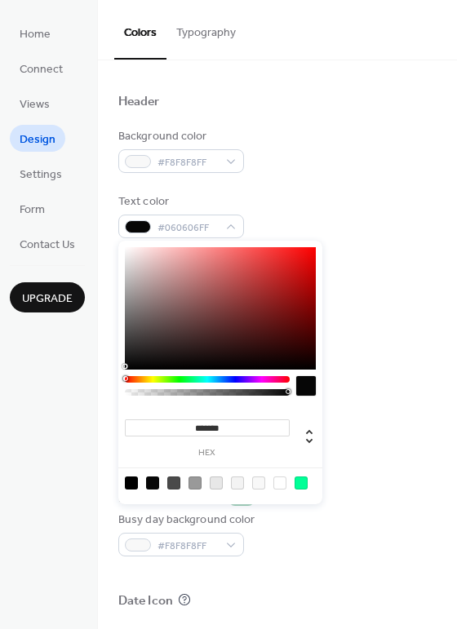
type input "*******"
drag, startPoint x: 125, startPoint y: 366, endPoint x: 110, endPoint y: 371, distance: 15.5
click at [110, 371] on body "Home Connect Views Design Settings Form Contact Us Upgrade Design Upgrade Color…" at bounding box center [228, 314] width 457 height 629
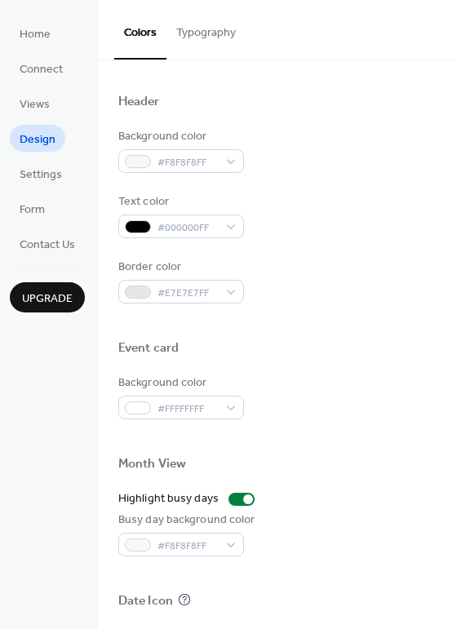
click at [326, 272] on div "Border color #E7E7E7FF" at bounding box center [277, 280] width 318 height 45
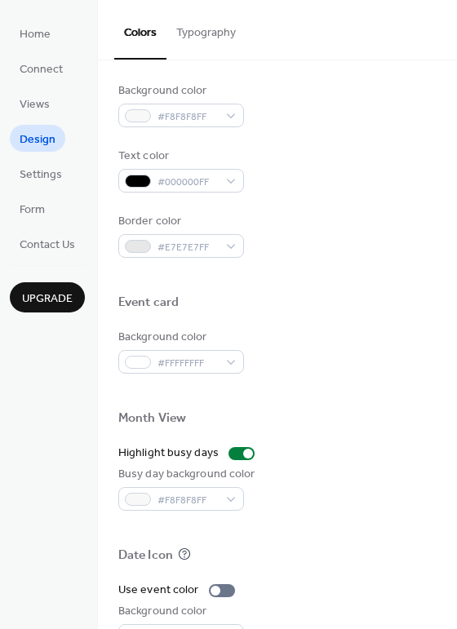
scroll to position [651, 0]
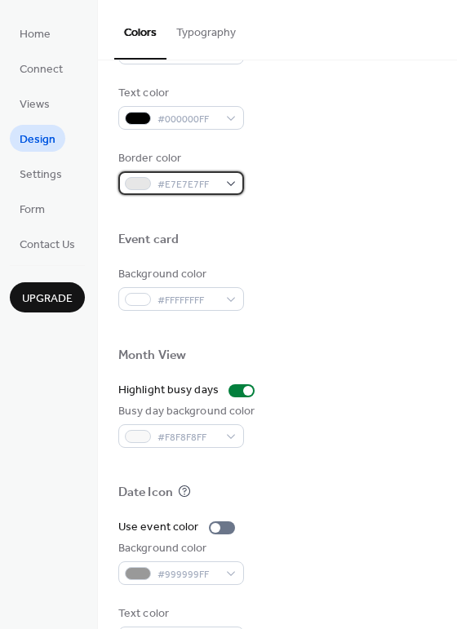
click at [216, 188] on span "#E7E7E7FF" at bounding box center [187, 184] width 60 height 17
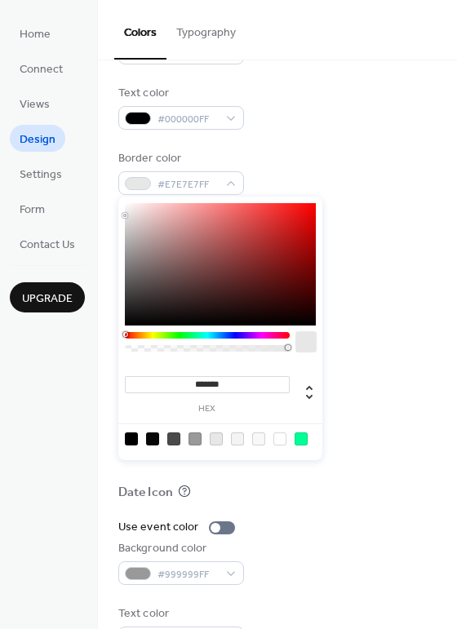
click at [134, 321] on div at bounding box center [220, 264] width 191 height 122
type input "*******"
click at [132, 325] on div at bounding box center [220, 264] width 191 height 122
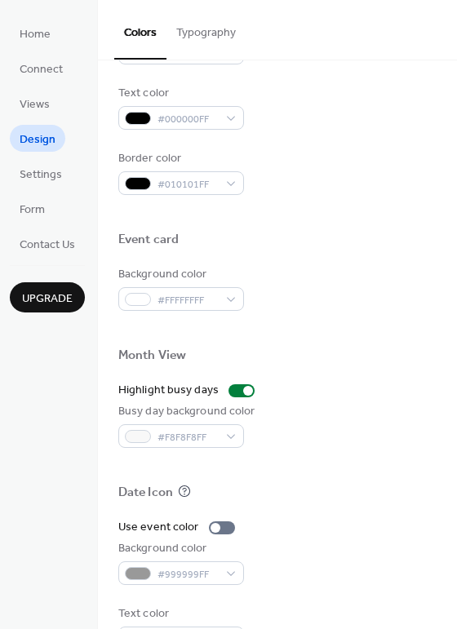
click at [378, 253] on div at bounding box center [277, 259] width 318 height 13
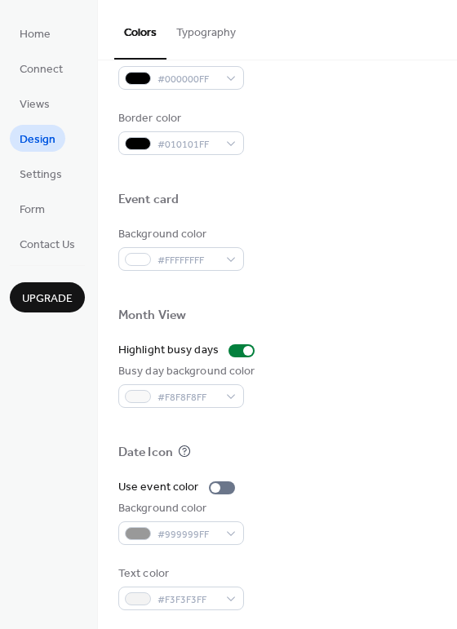
scroll to position [696, 0]
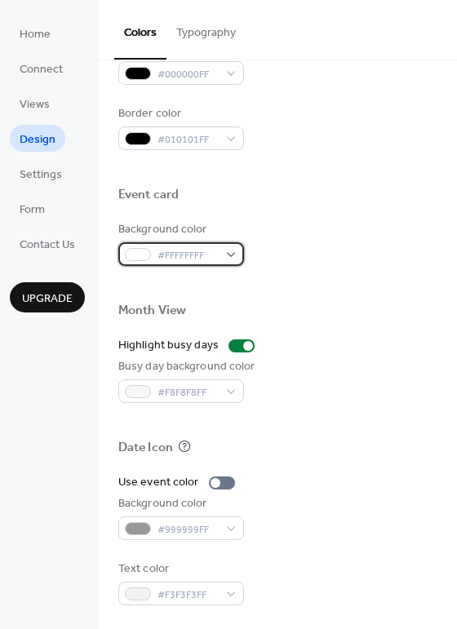
click at [172, 257] on span "#FFFFFFFF" at bounding box center [187, 255] width 60 height 17
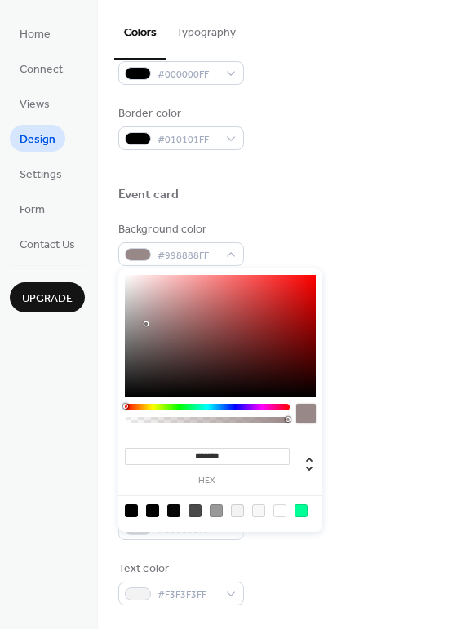
click at [147, 324] on div at bounding box center [220, 336] width 191 height 122
click at [135, 366] on div at bounding box center [220, 336] width 191 height 122
drag, startPoint x: 139, startPoint y: 391, endPoint x: 123, endPoint y: 395, distance: 17.0
click at [125, 395] on div at bounding box center [220, 336] width 191 height 122
click at [196, 407] on div at bounding box center [207, 407] width 165 height 7
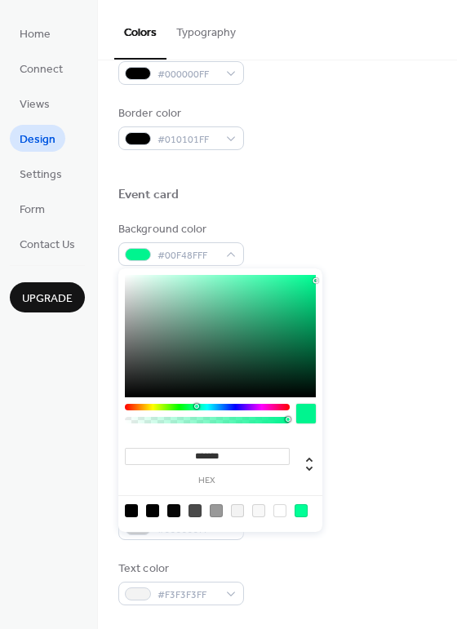
drag, startPoint x: 309, startPoint y: 307, endPoint x: 316, endPoint y: 280, distance: 27.7
click at [316, 280] on div at bounding box center [220, 336] width 191 height 122
type input "*******"
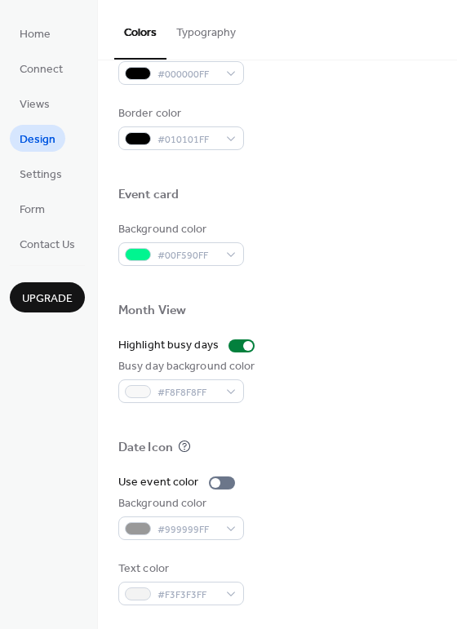
click at [368, 263] on div "Background color #00F590FF" at bounding box center [277, 243] width 318 height 45
click at [228, 342] on div at bounding box center [241, 345] width 26 height 13
click at [235, 342] on div at bounding box center [235, 346] width 10 height 10
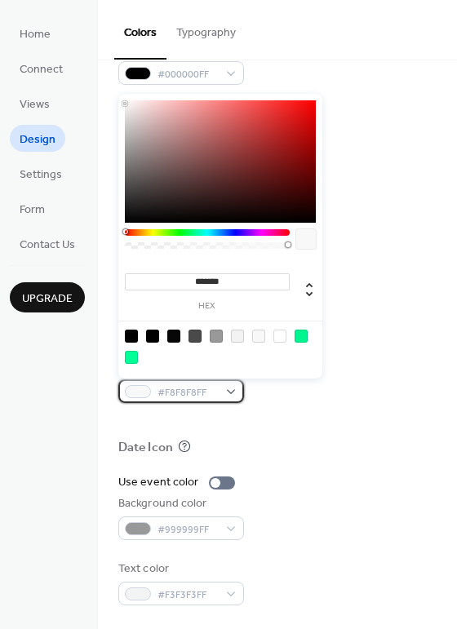
click at [145, 391] on div at bounding box center [138, 391] width 26 height 13
click at [134, 336] on div at bounding box center [131, 335] width 13 height 13
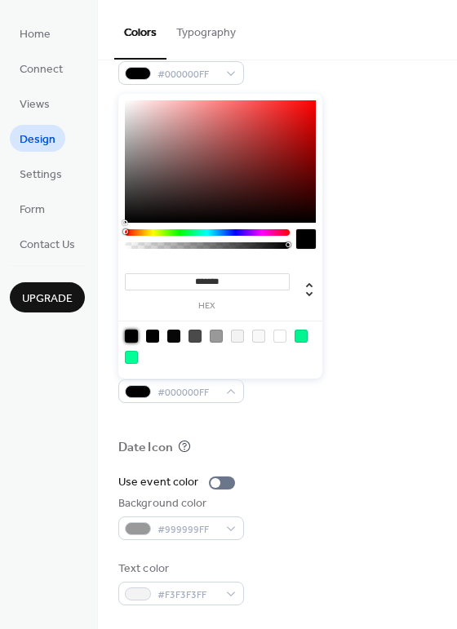
type input "*******"
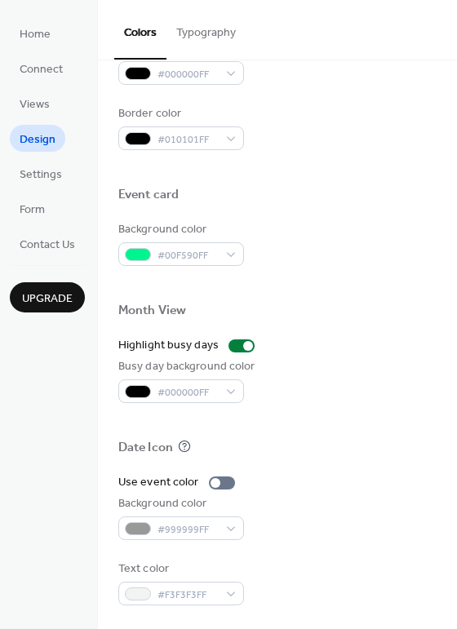
click at [387, 341] on div "Highlight busy days" at bounding box center [277, 345] width 318 height 17
click at [223, 482] on div at bounding box center [222, 482] width 26 height 13
click at [209, 481] on div at bounding box center [222, 482] width 26 height 13
click at [227, 479] on div at bounding box center [222, 482] width 26 height 13
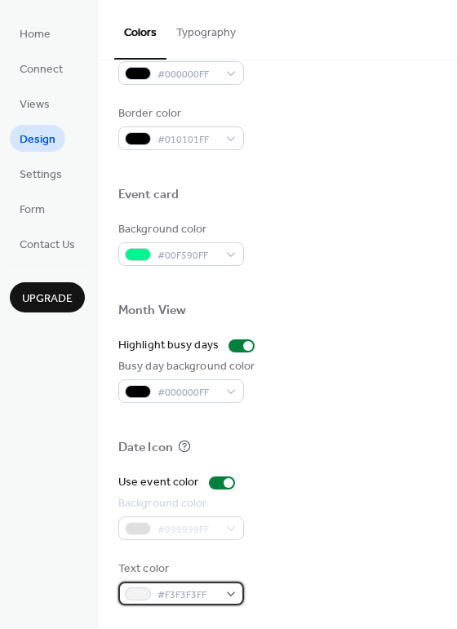
click at [148, 594] on div at bounding box center [138, 593] width 26 height 13
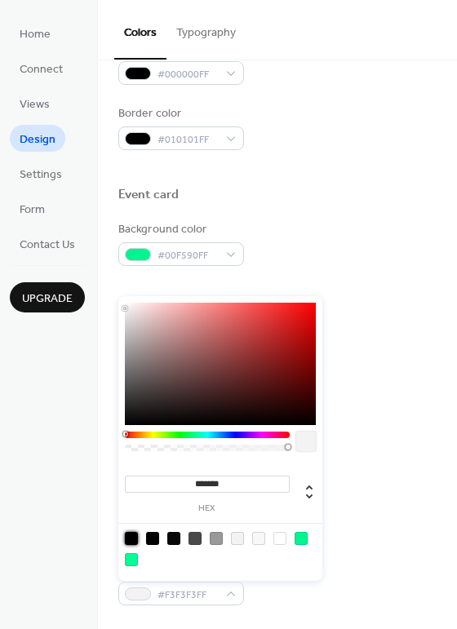
click at [135, 541] on div at bounding box center [131, 538] width 13 height 13
type input "*******"
click at [346, 461] on div at bounding box center [277, 467] width 318 height 13
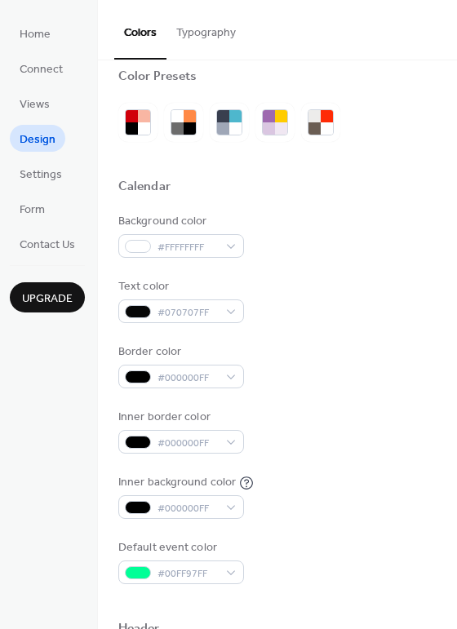
scroll to position [0, 0]
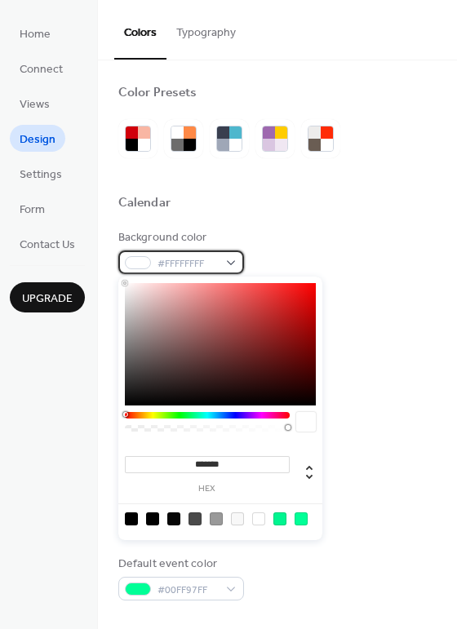
click at [157, 263] on span "#FFFFFFFF" at bounding box center [187, 263] width 60 height 17
type input "*******"
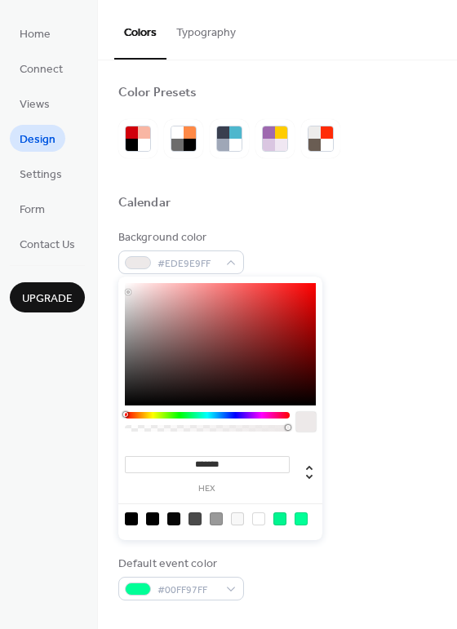
click at [128, 292] on div at bounding box center [129, 293] width 3 height 3
